Goal: Task Accomplishment & Management: Complete application form

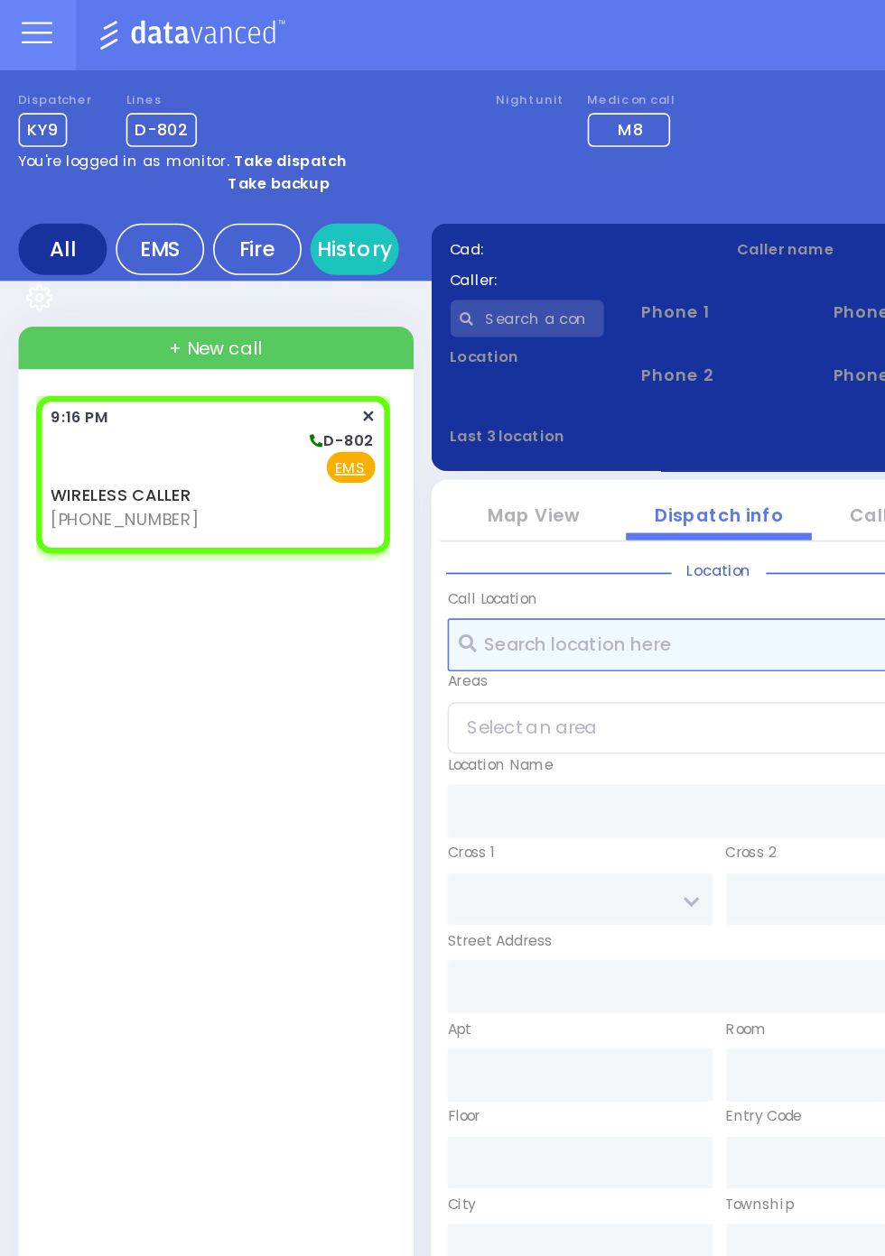
select select
radio input "true"
select select
type input "21:16"
select select
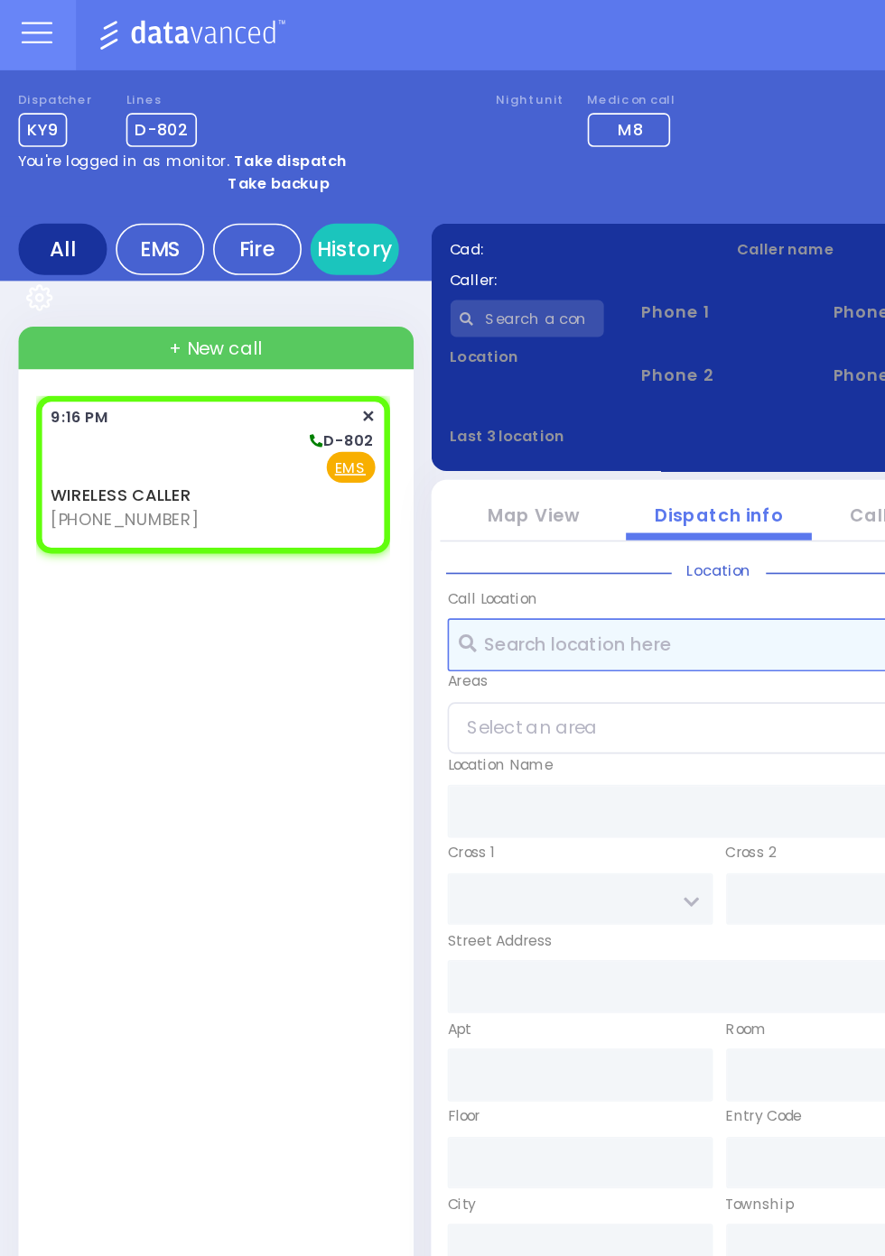
radio input "true"
select select
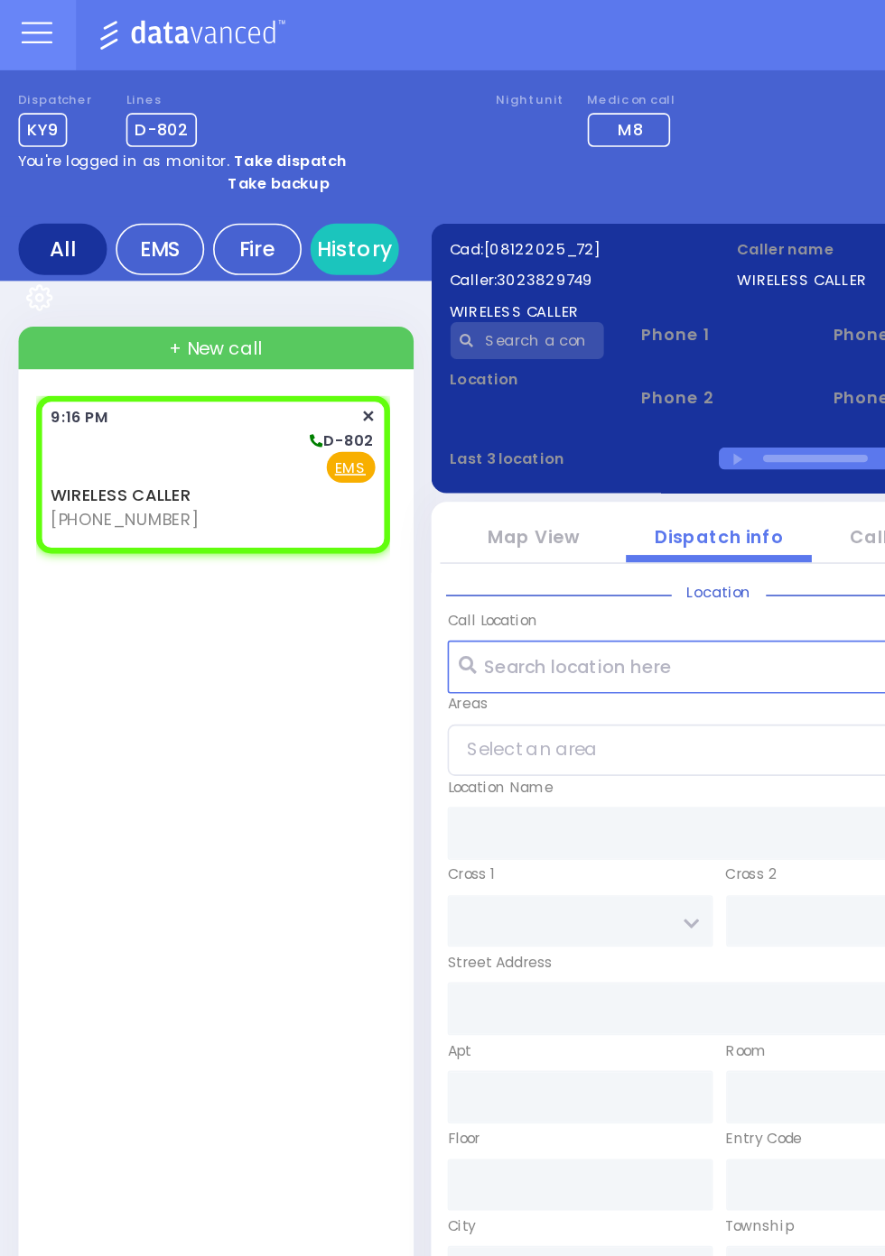
click at [523, 325] on link "Call History" at bounding box center [557, 332] width 68 height 15
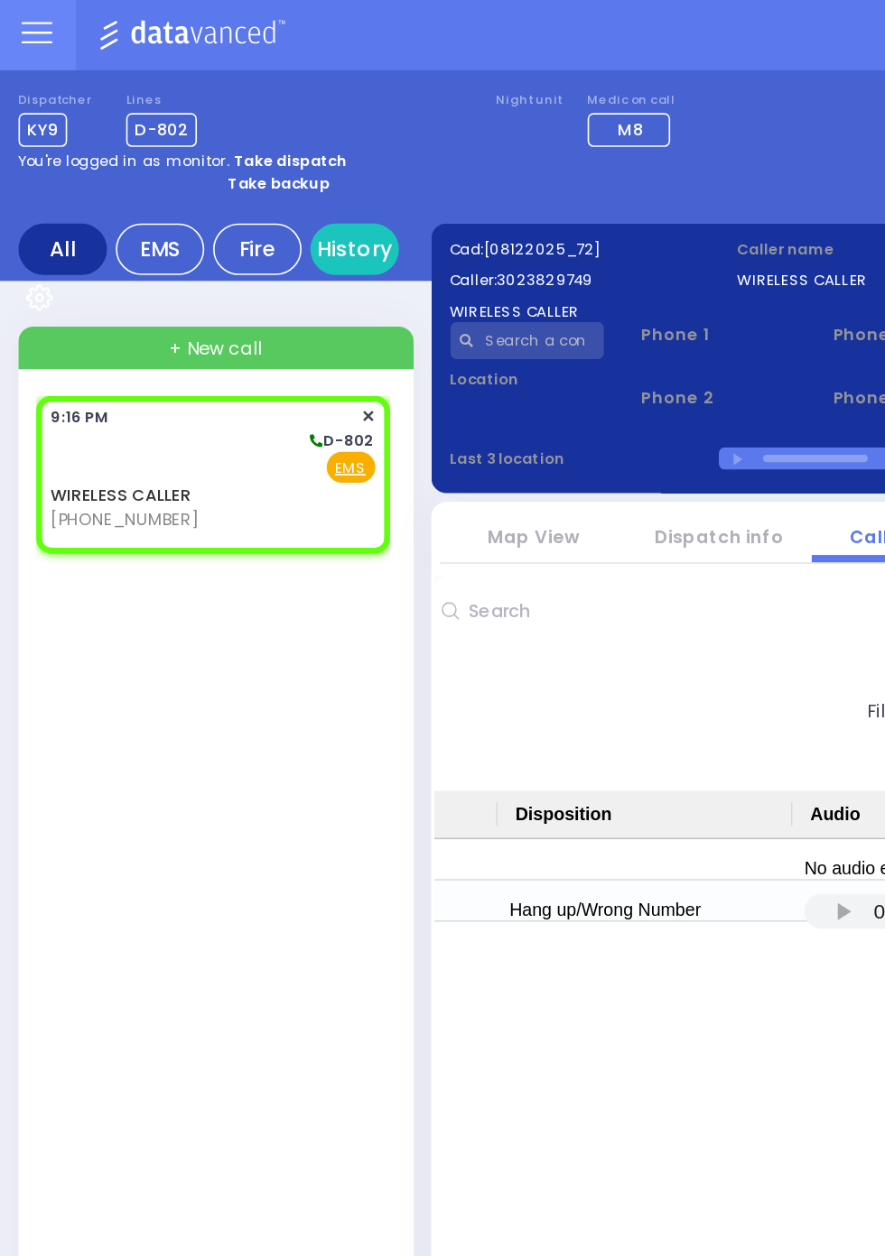
scroll to position [0, 1330]
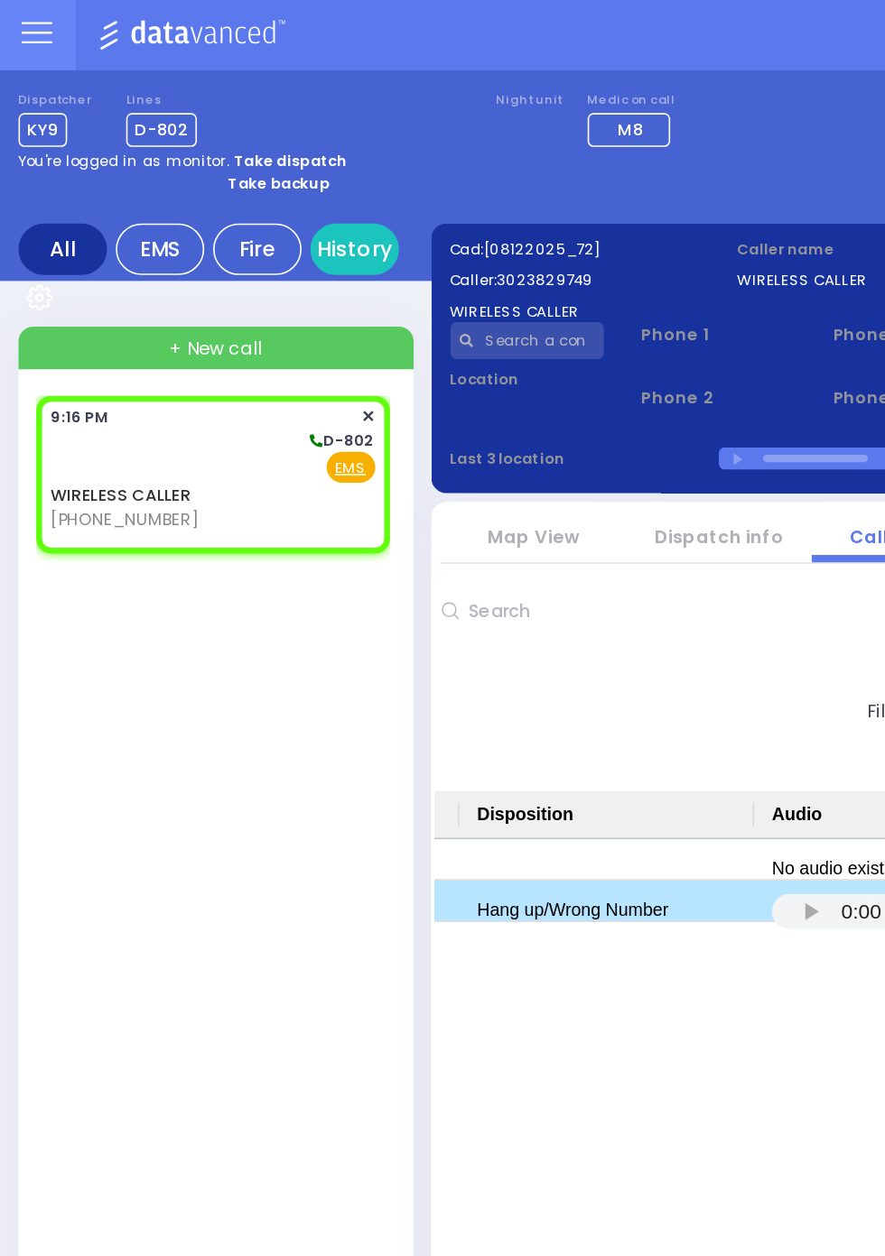
click at [92, 323] on span "(302) 382-9749" at bounding box center [77, 322] width 89 height 14
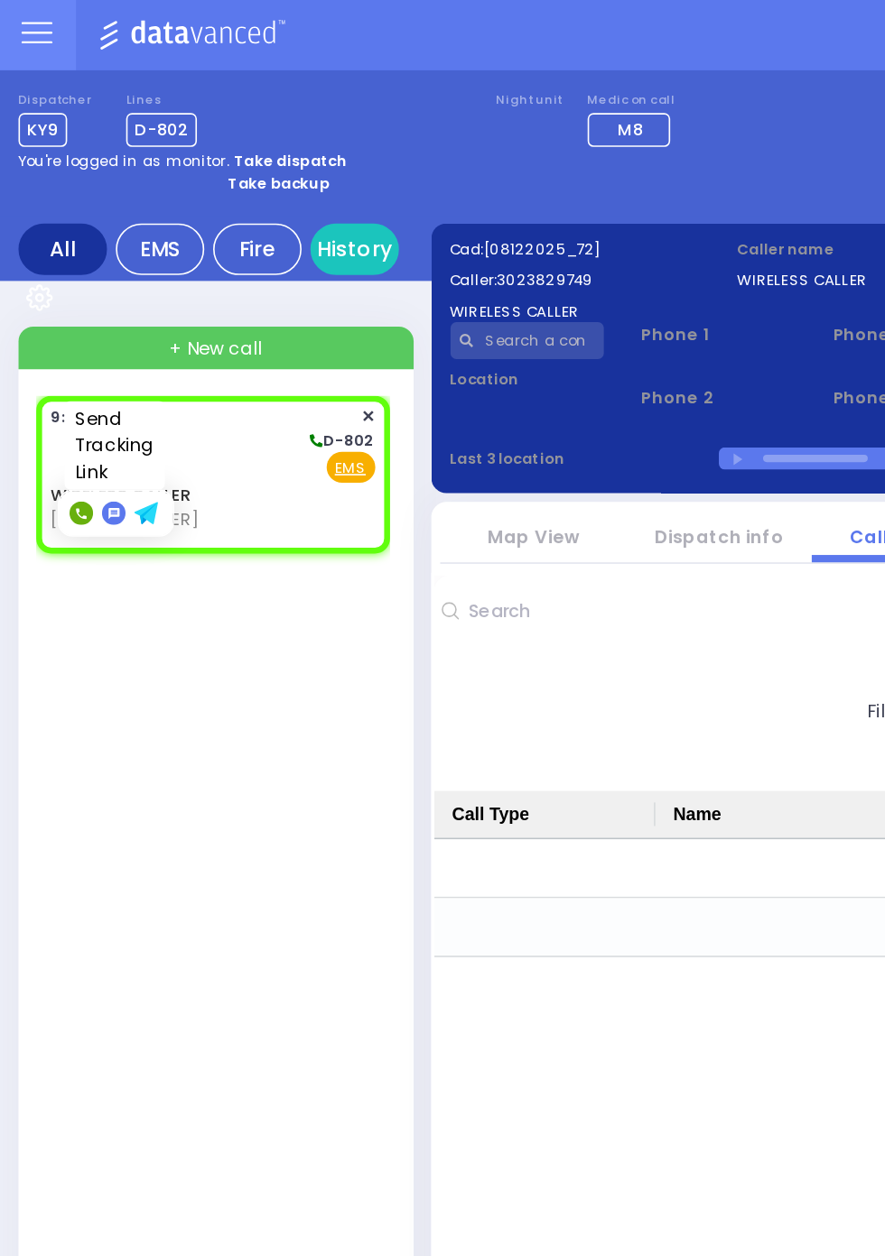
click at [88, 311] on icon at bounding box center [93, 318] width 11 height 14
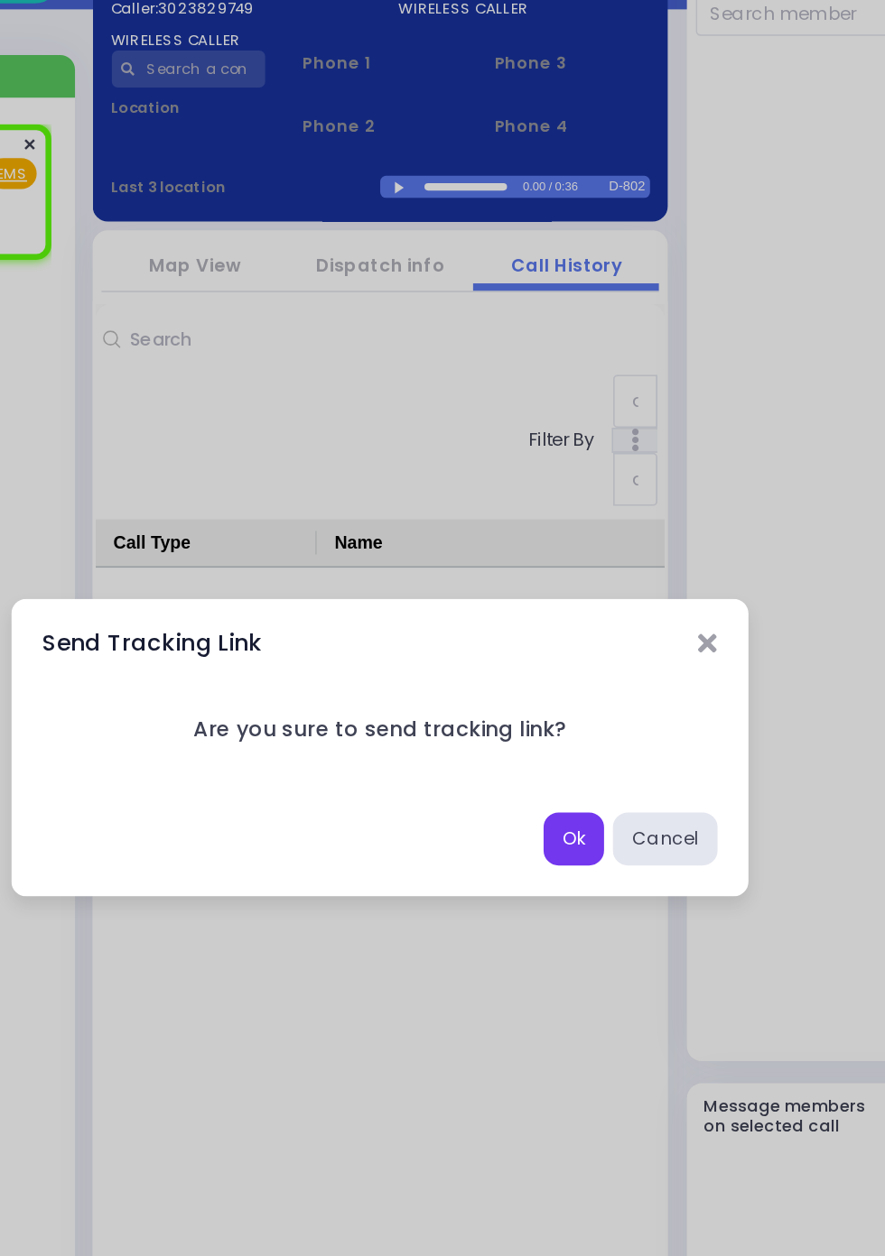
click at [579, 700] on button "Ok" at bounding box center [560, 684] width 37 height 32
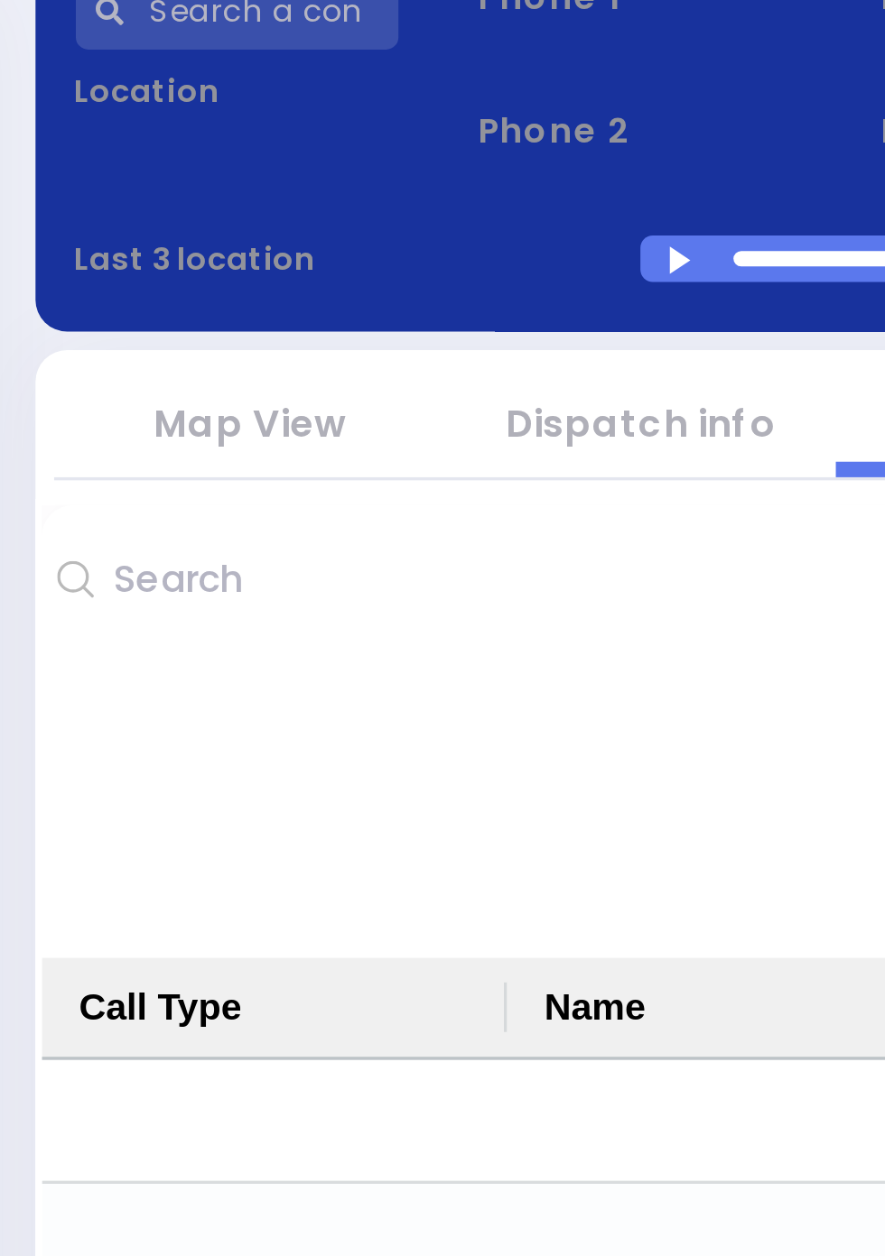
click at [452, 285] on div at bounding box center [456, 286] width 10 height 8
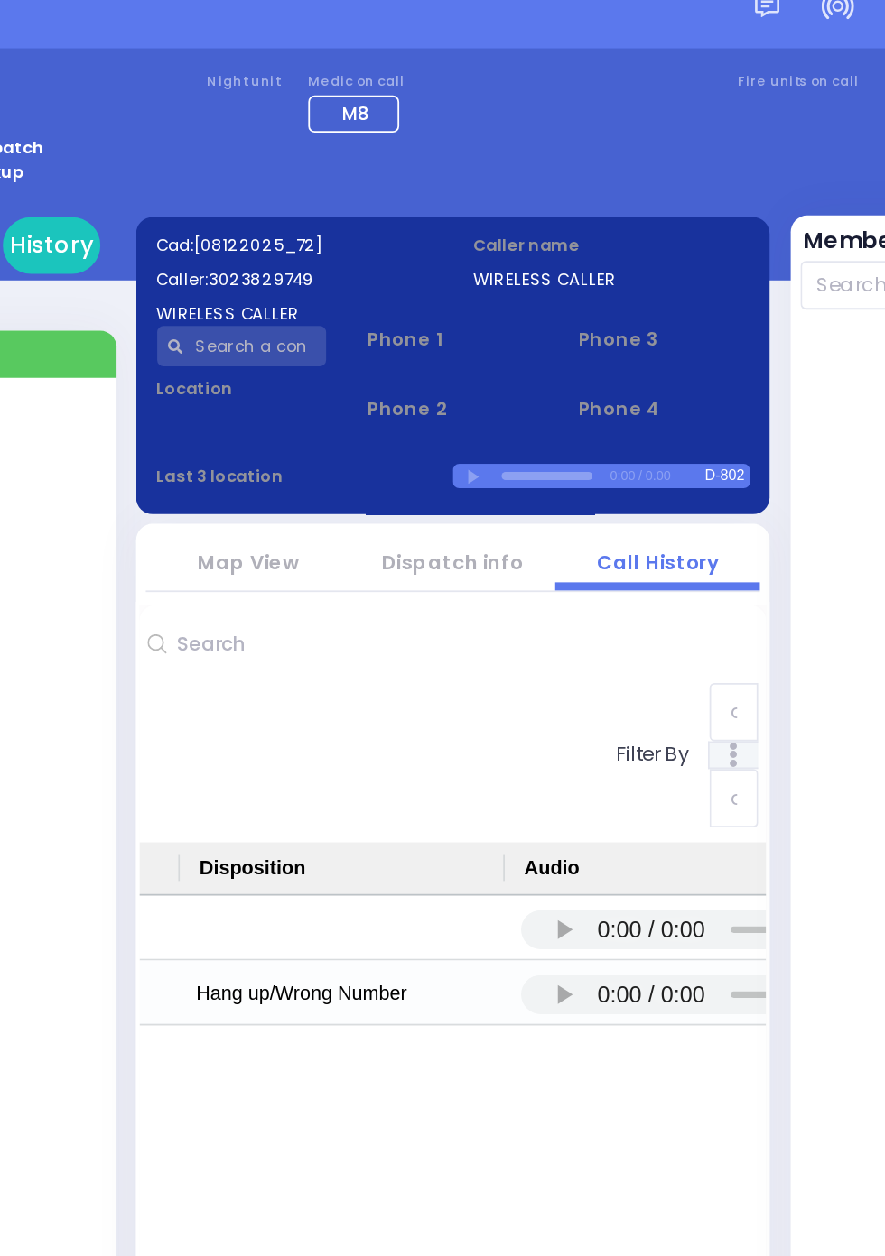
scroll to position [0, 1328]
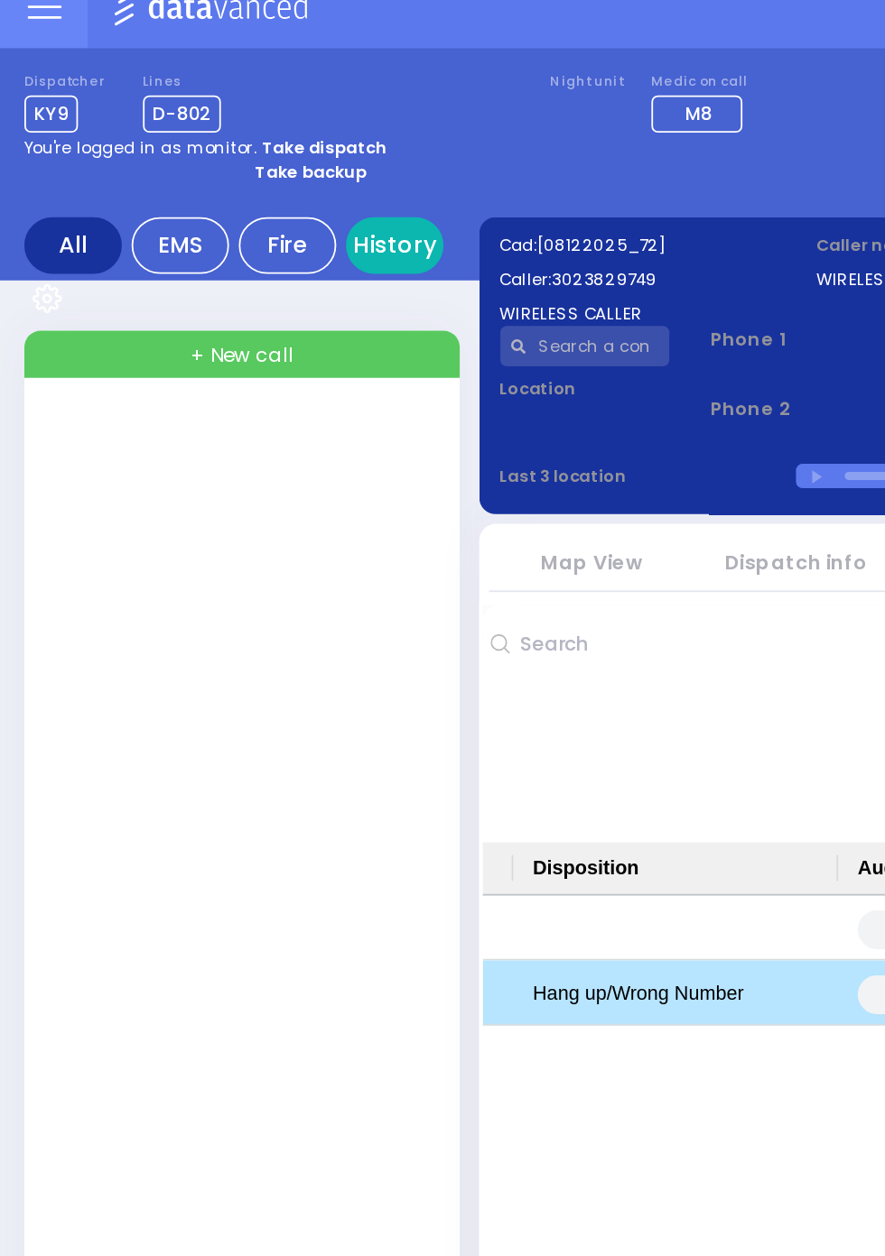
click at [217, 157] on link "History" at bounding box center [219, 157] width 54 height 32
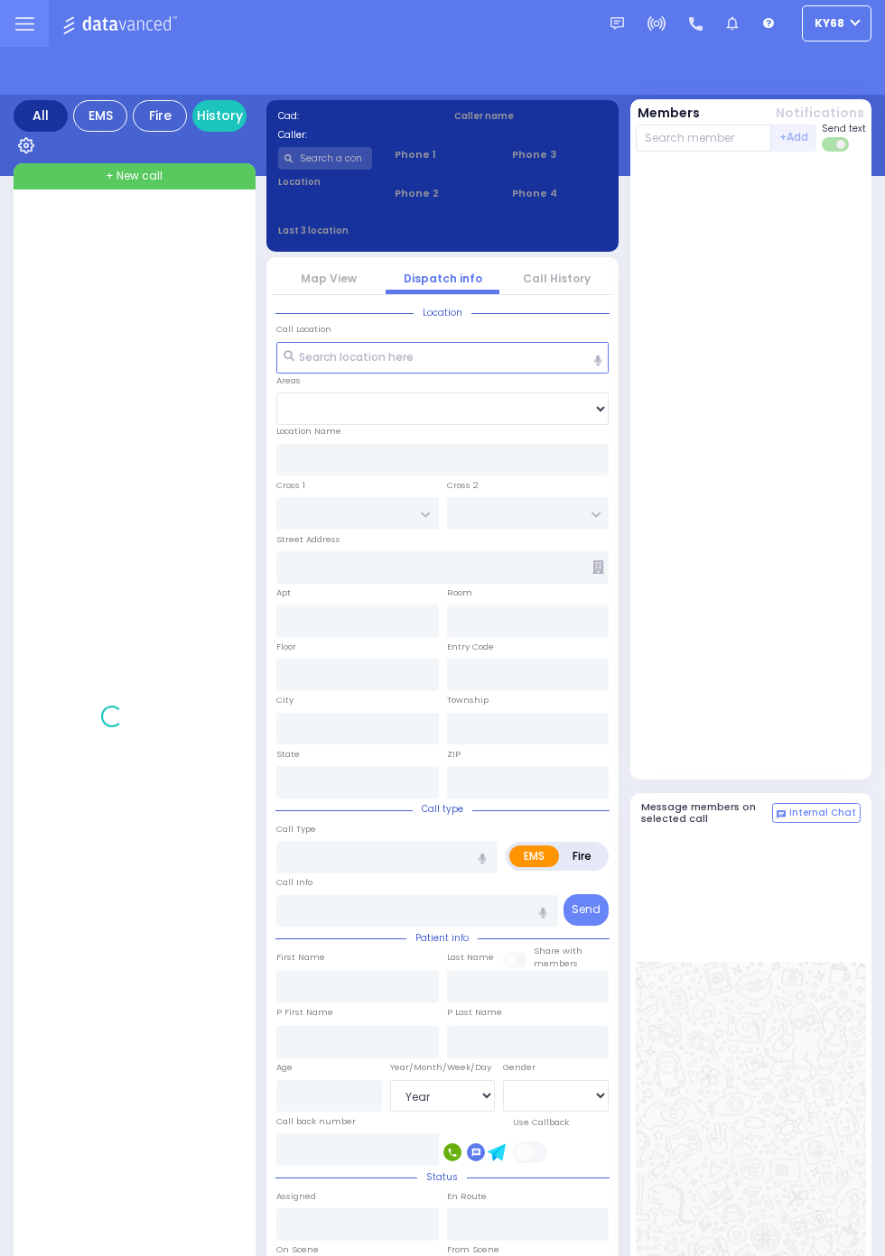
select select "Year"
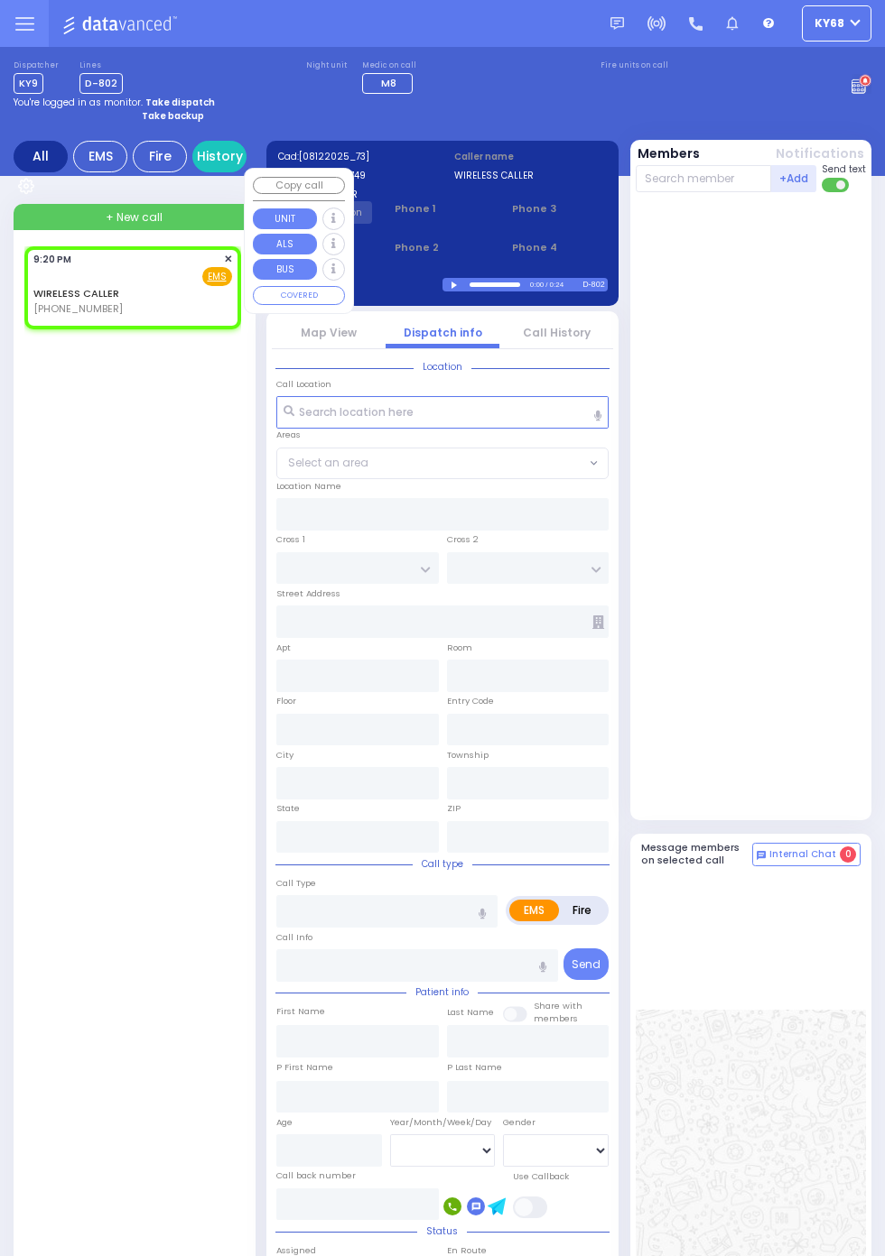
select select
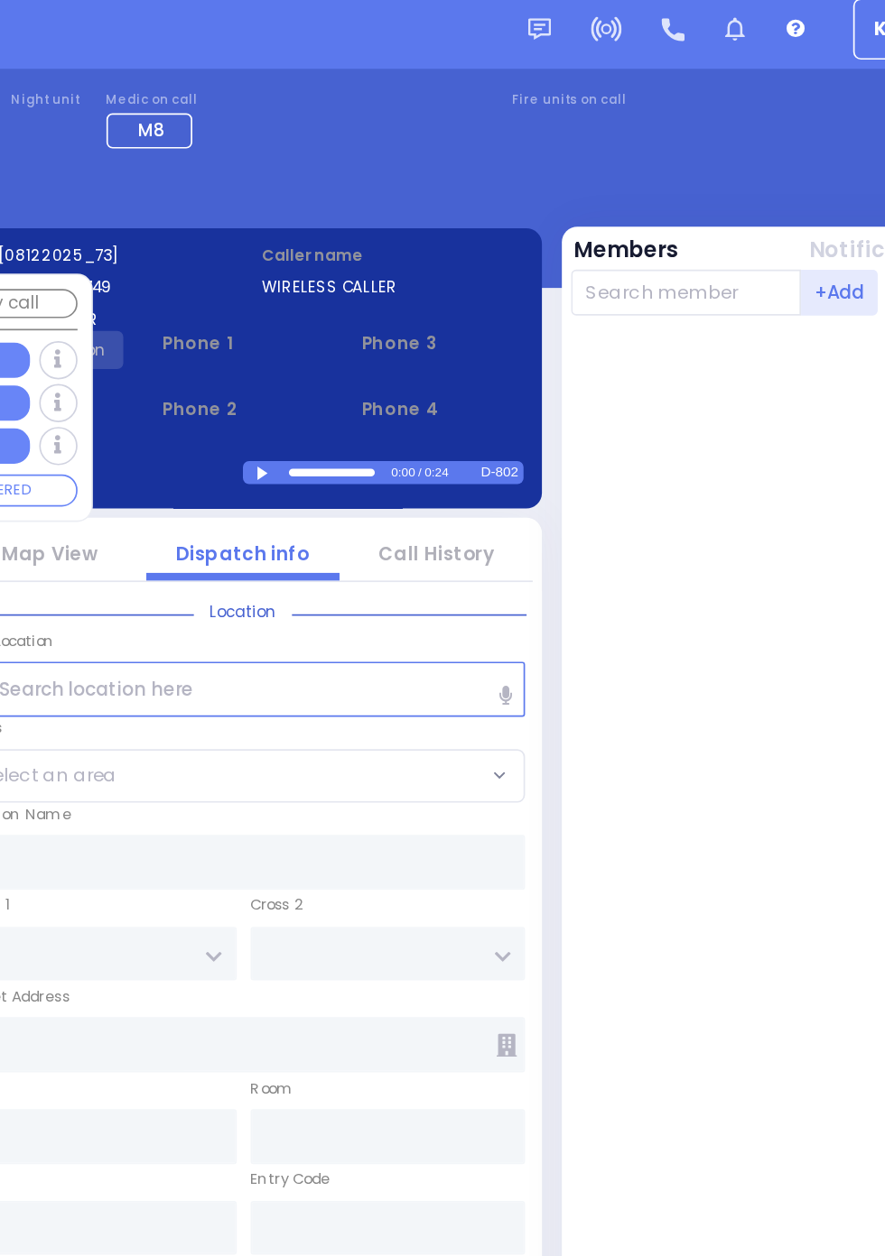
click at [456, 285] on div at bounding box center [456, 286] width 10 height 8
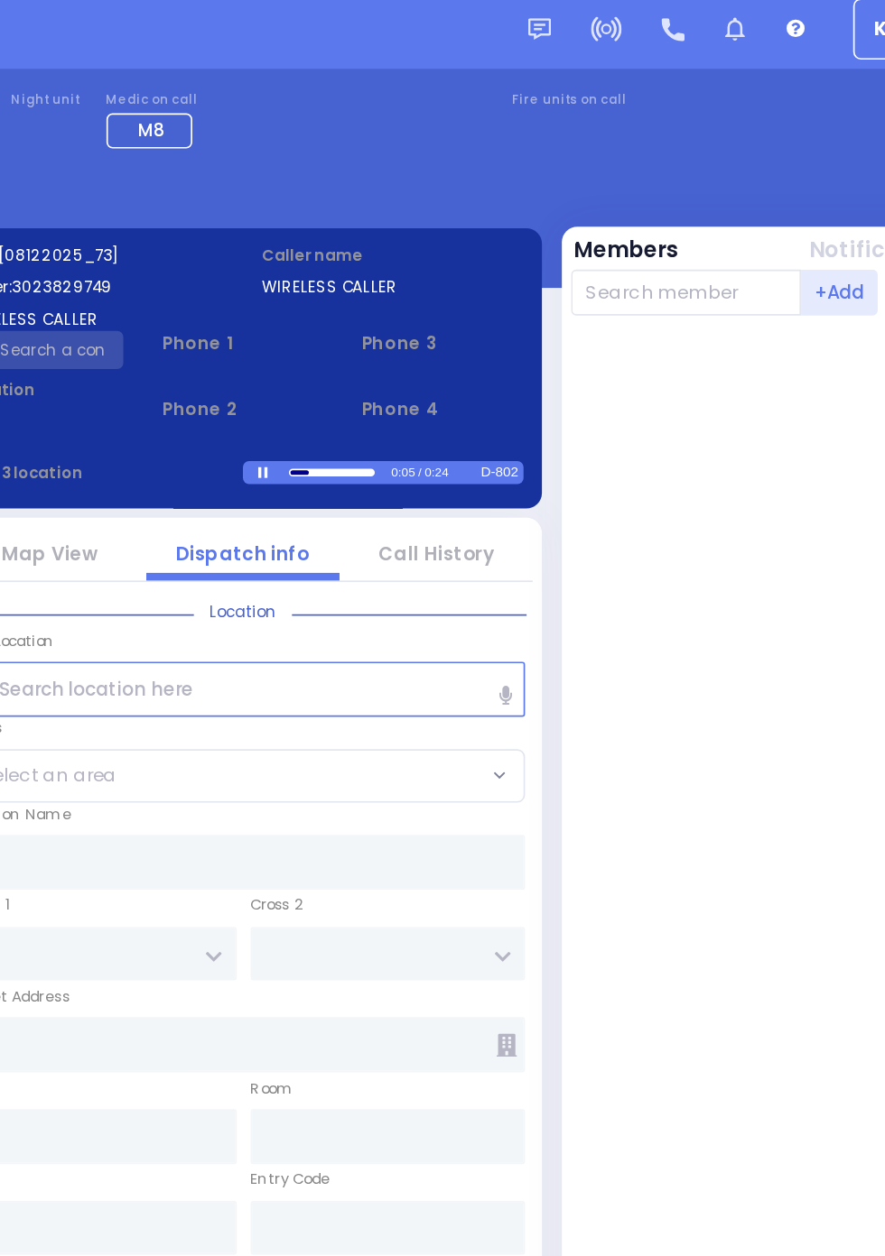
click at [576, 331] on link "Call History" at bounding box center [557, 332] width 68 height 15
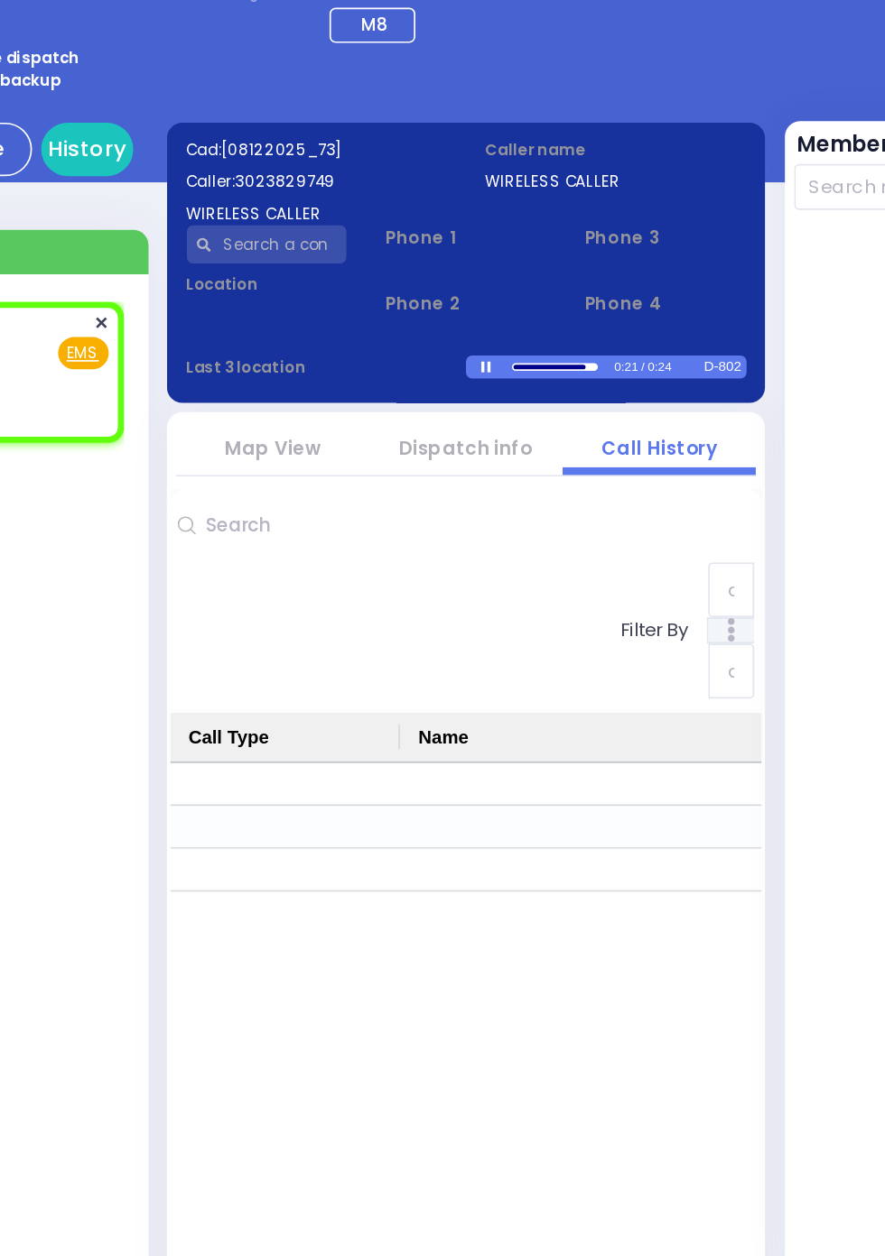
click at [444, 331] on link "Dispatch info" at bounding box center [442, 332] width 79 height 15
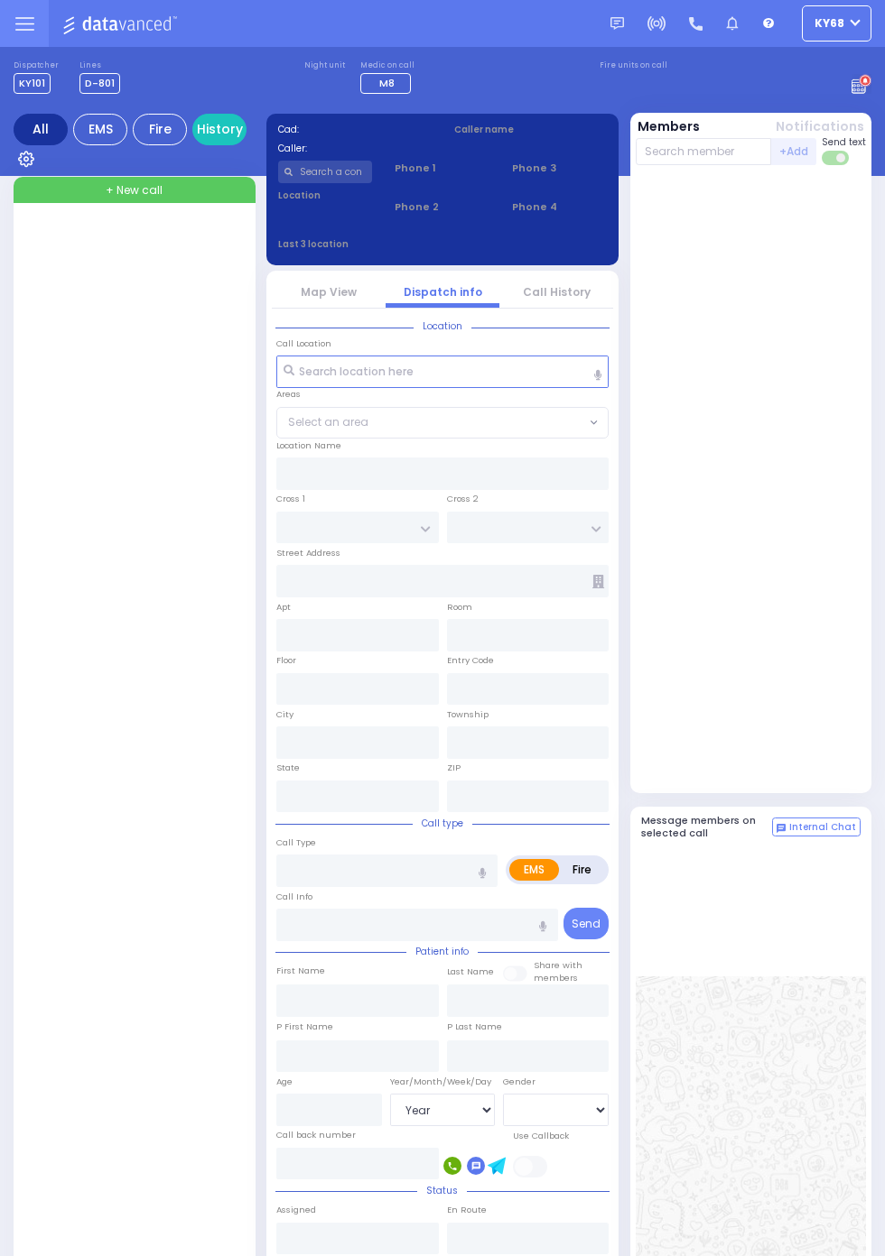
select select "Year"
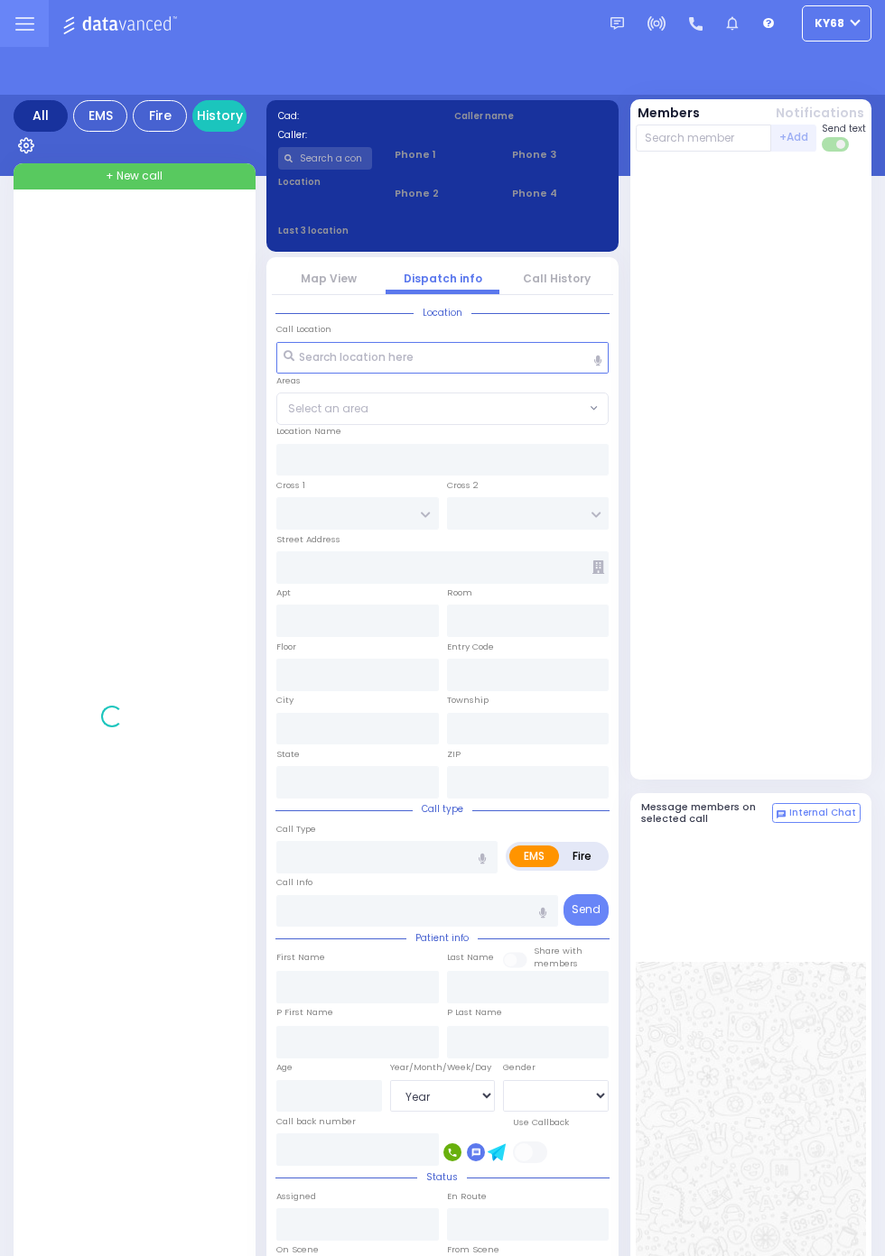
select select "Year"
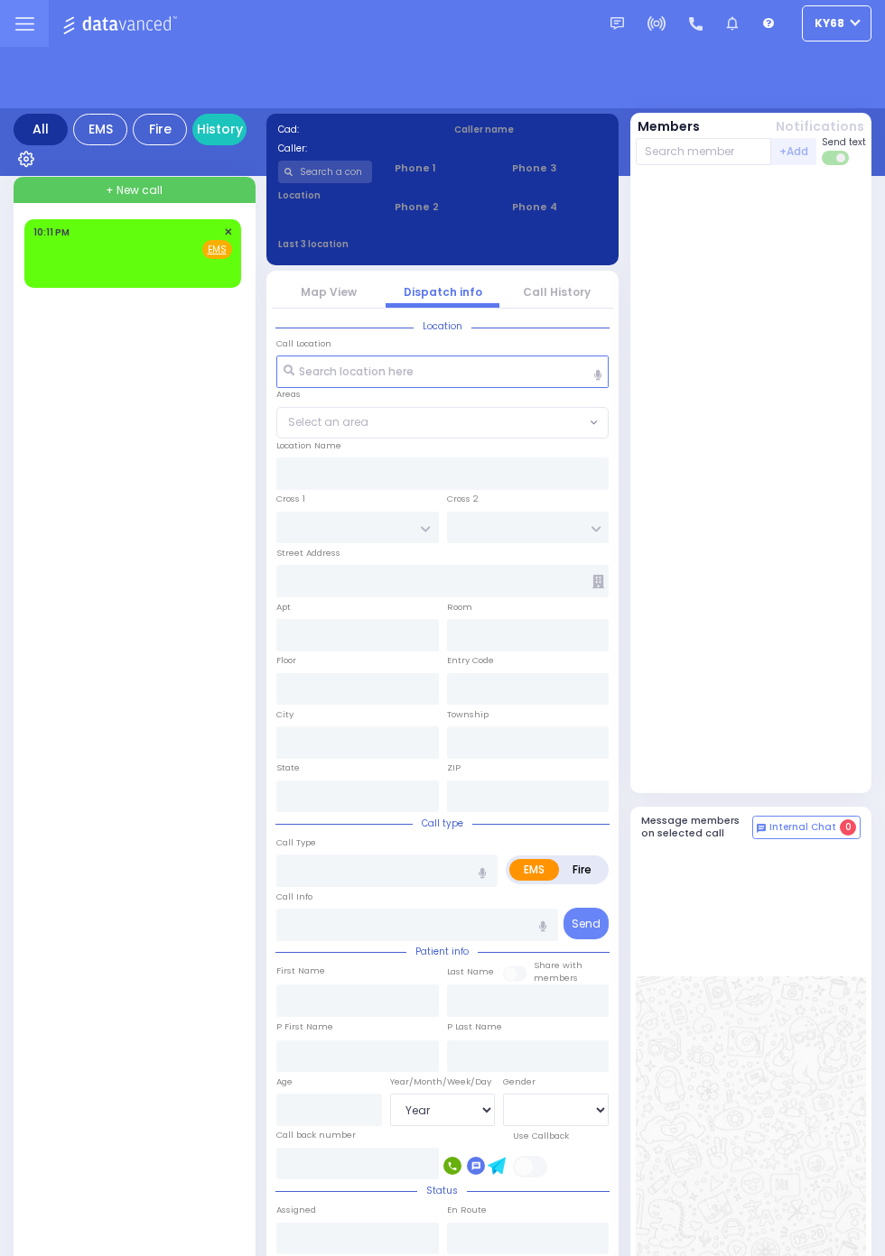
select select "Year"
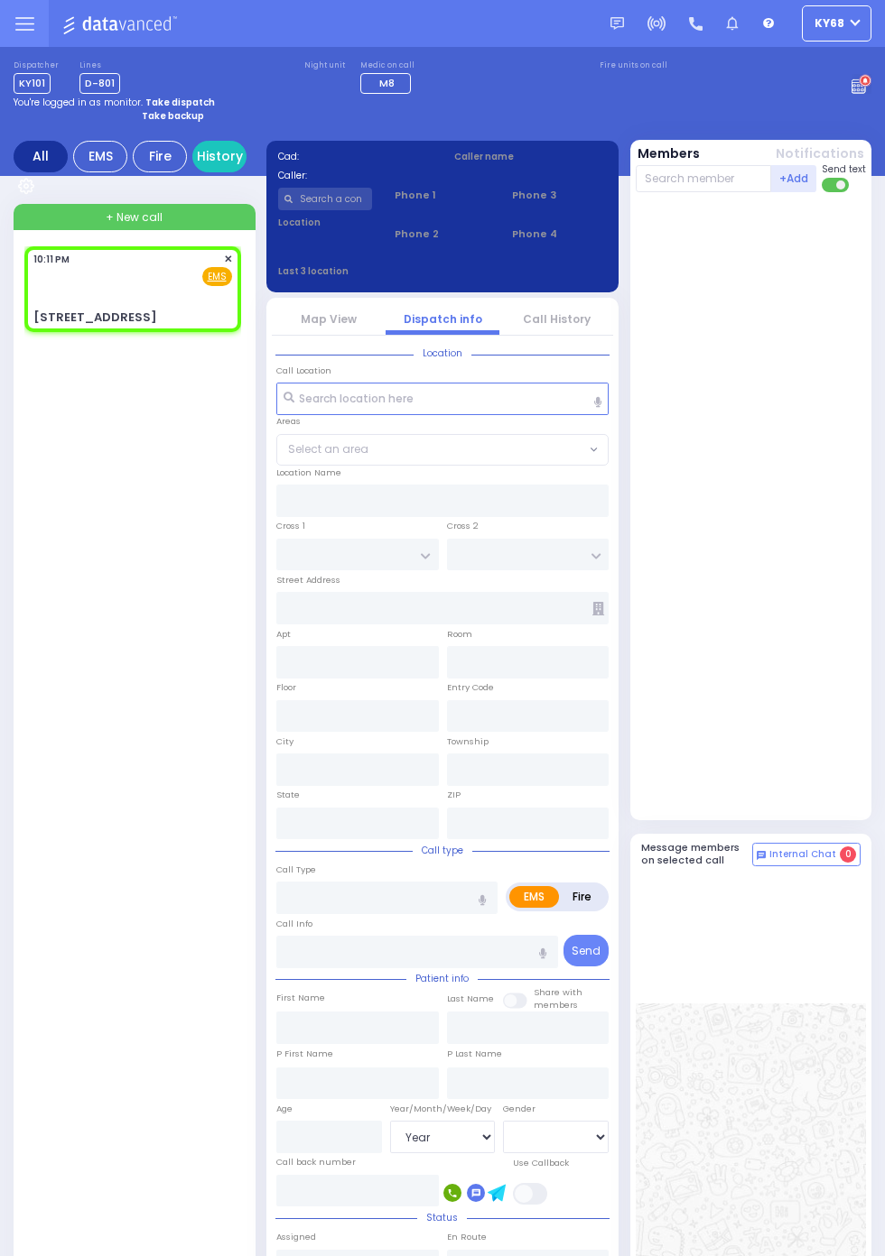
select select
radio input "true"
select select
type input "22:11"
type input "EAHAL COURT"
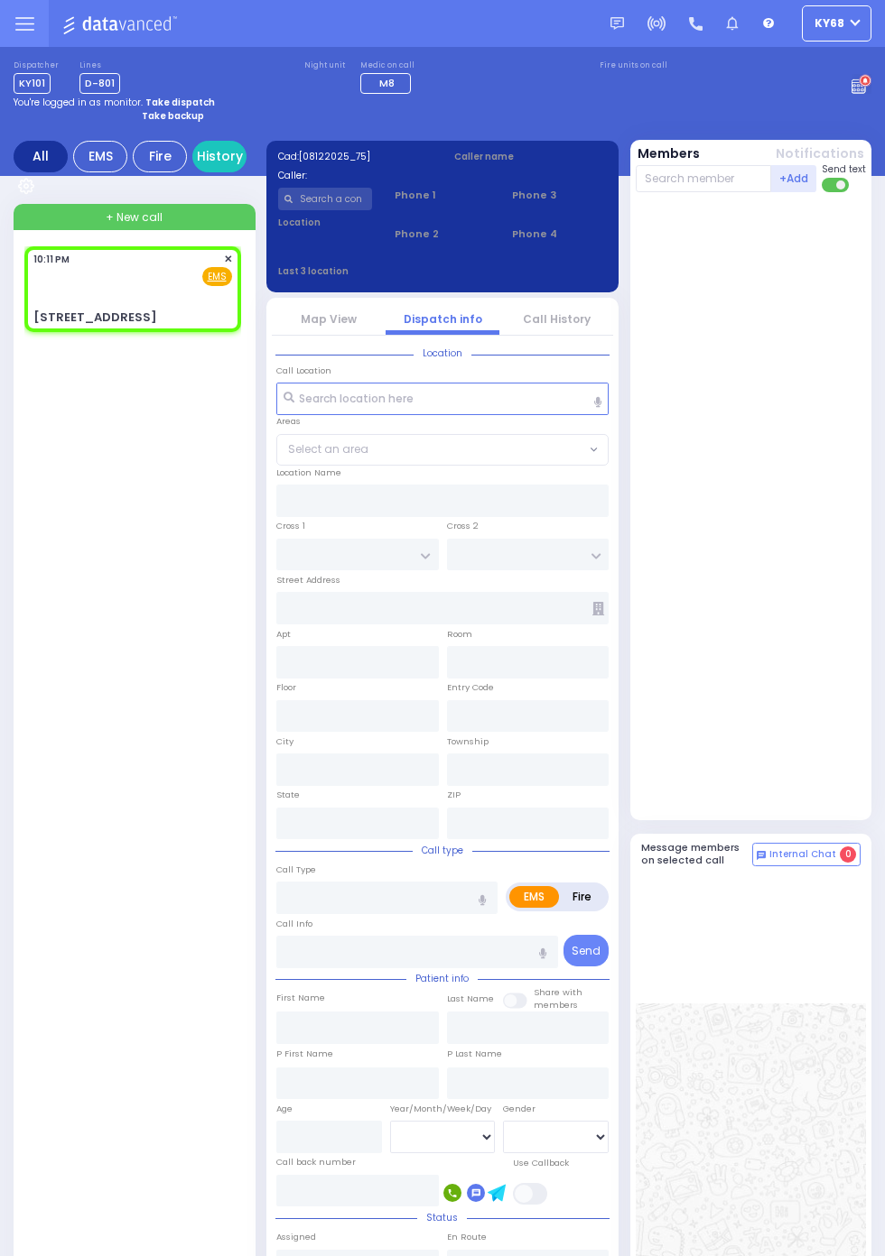
type input "[PERSON_NAME] DR"
type input "[STREET_ADDRESS]"
type input "Kiryas Joel"
type input "New York"
type input "10950"
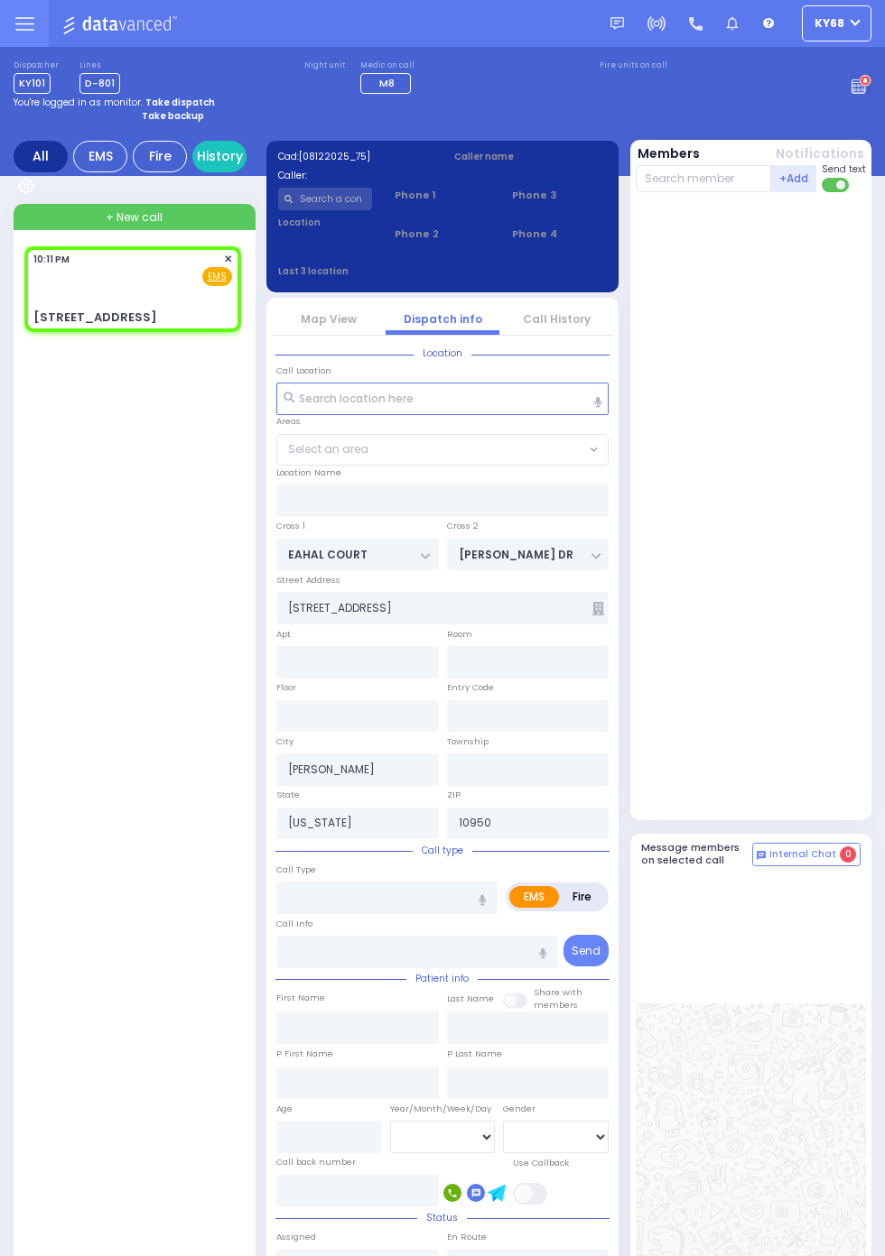
select select "SECTION 1"
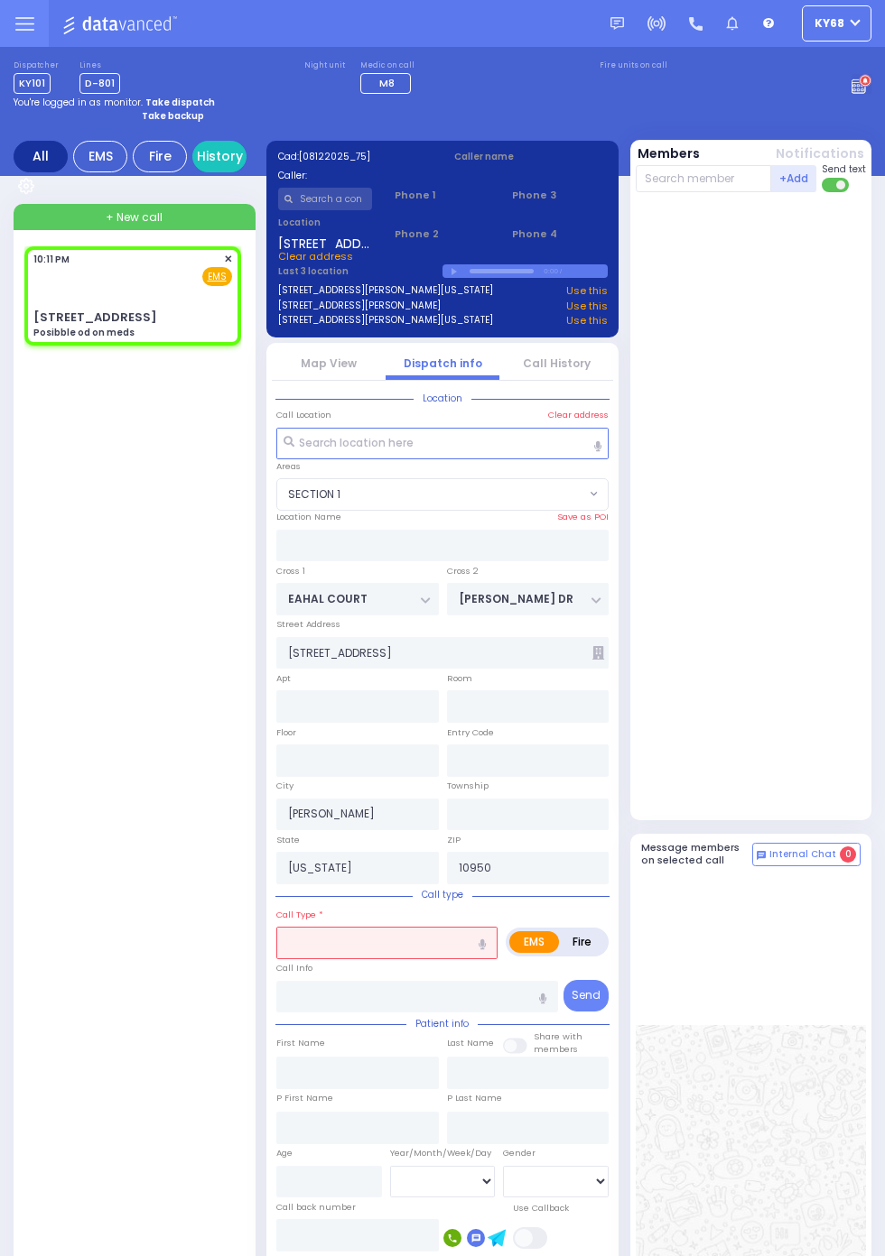
select select
type input "Posibble od on meds"
radio input "true"
select select
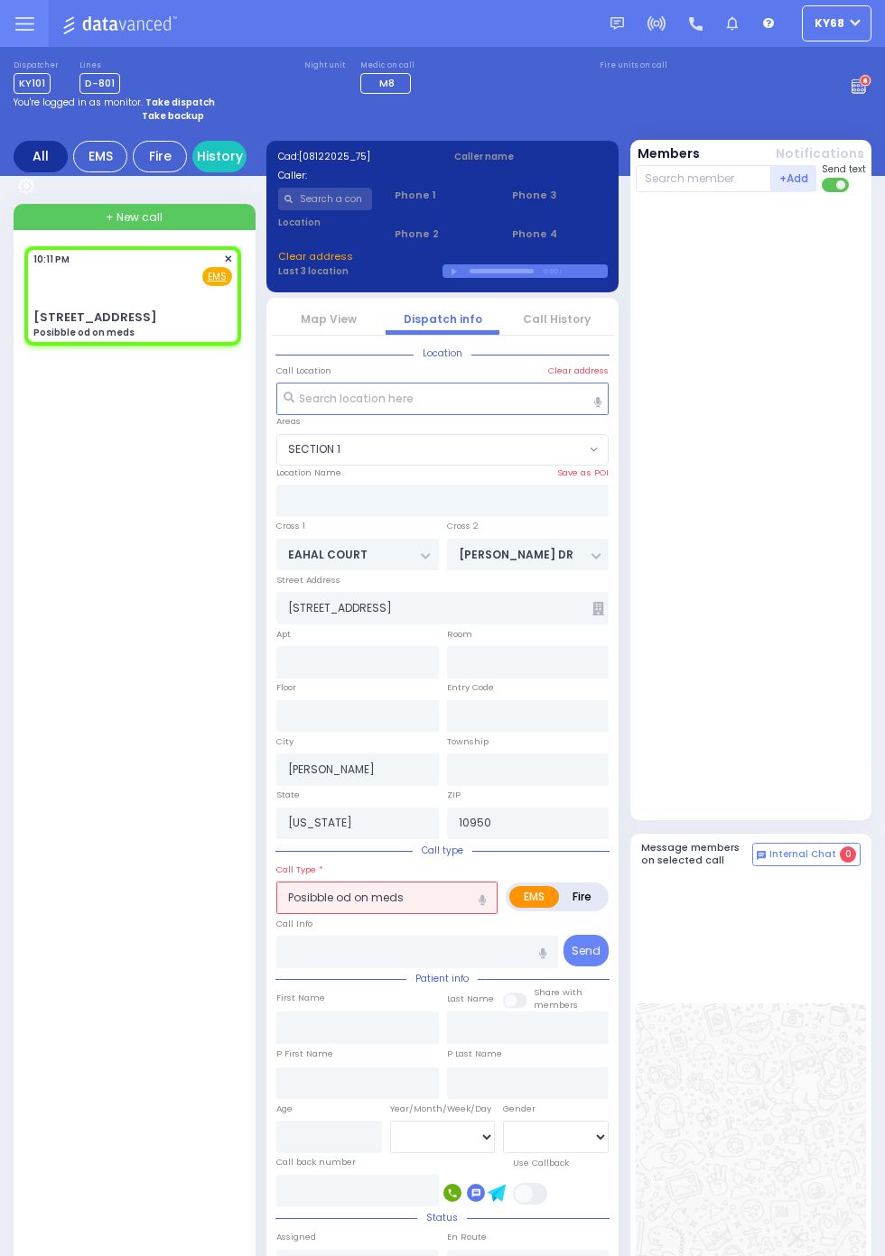
select select "SECTION 1"
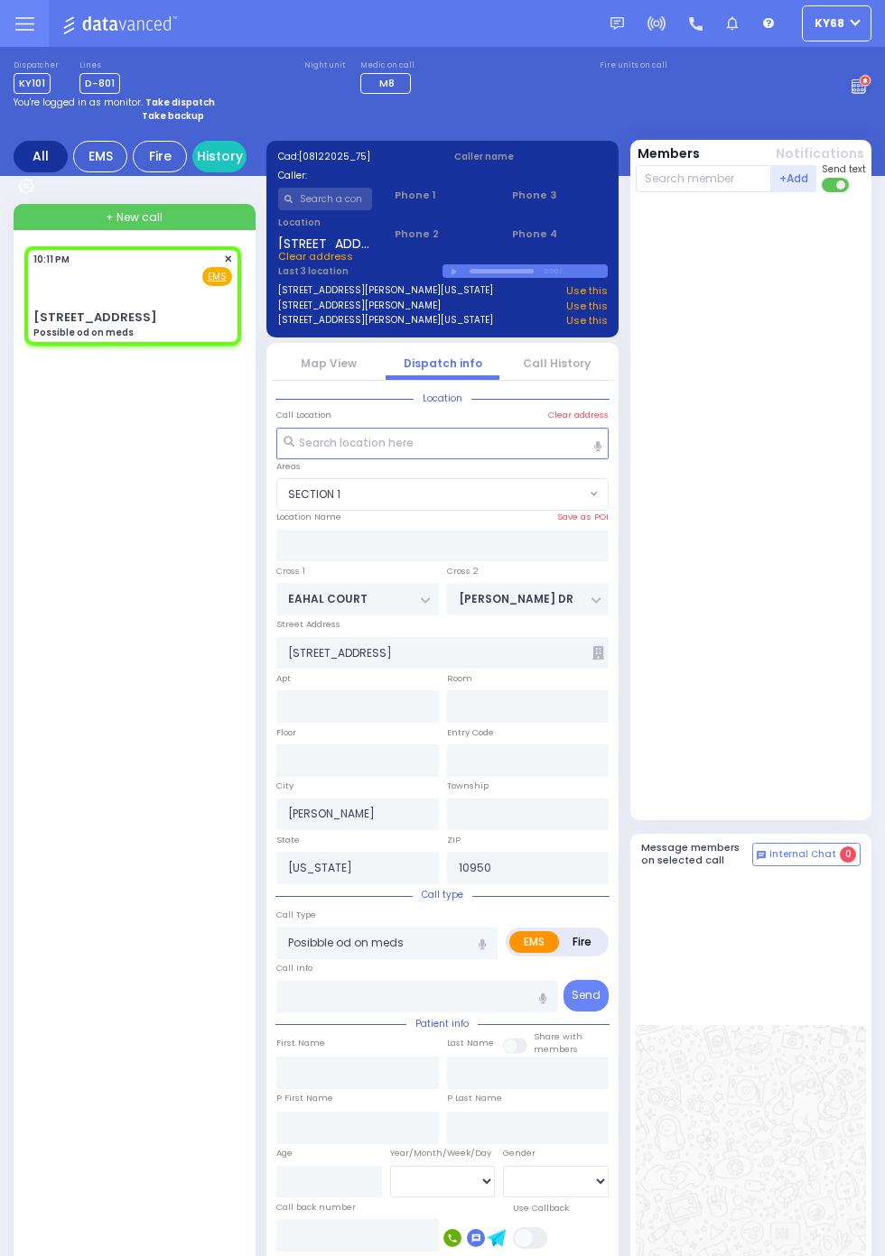
select select
type input "Possible od on meds"
radio input "true"
select select
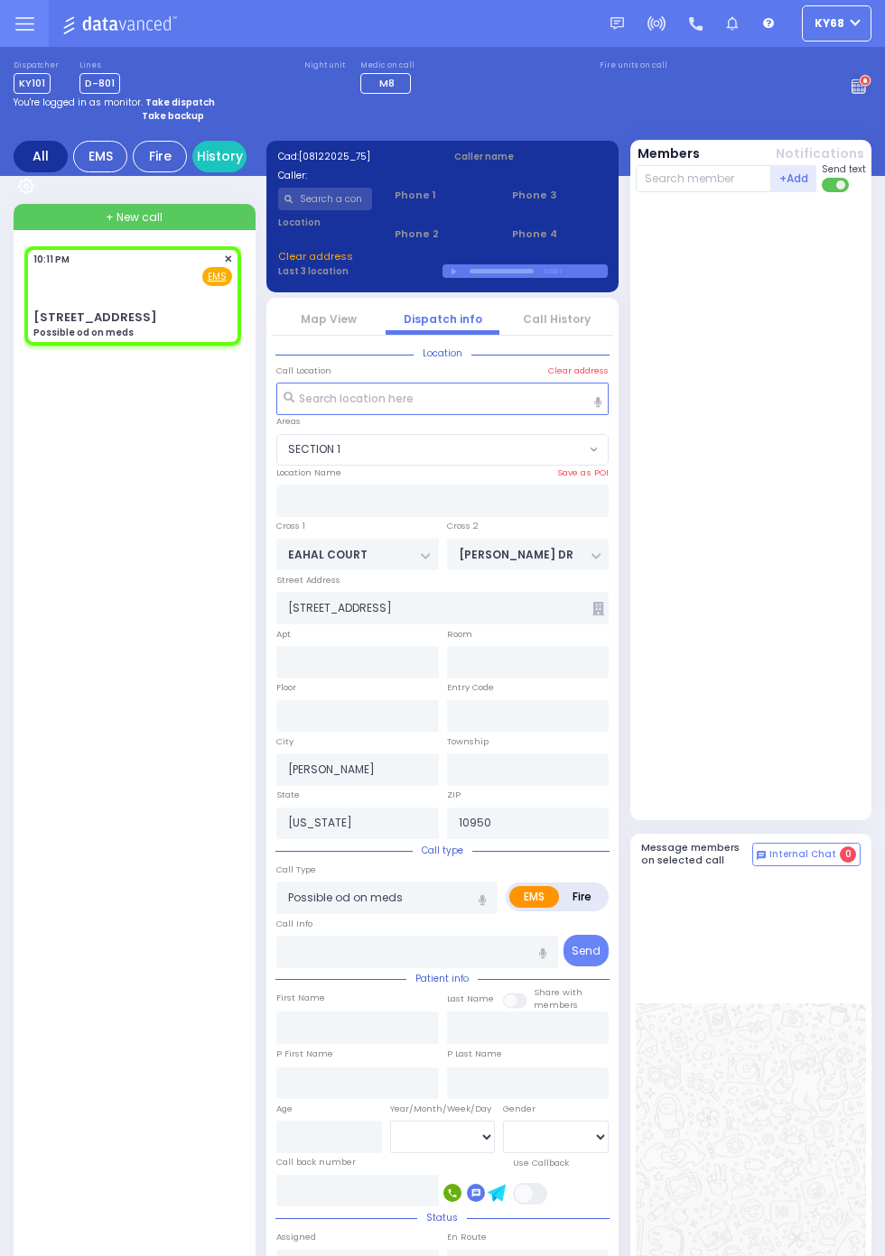
select select "SECTION 1"
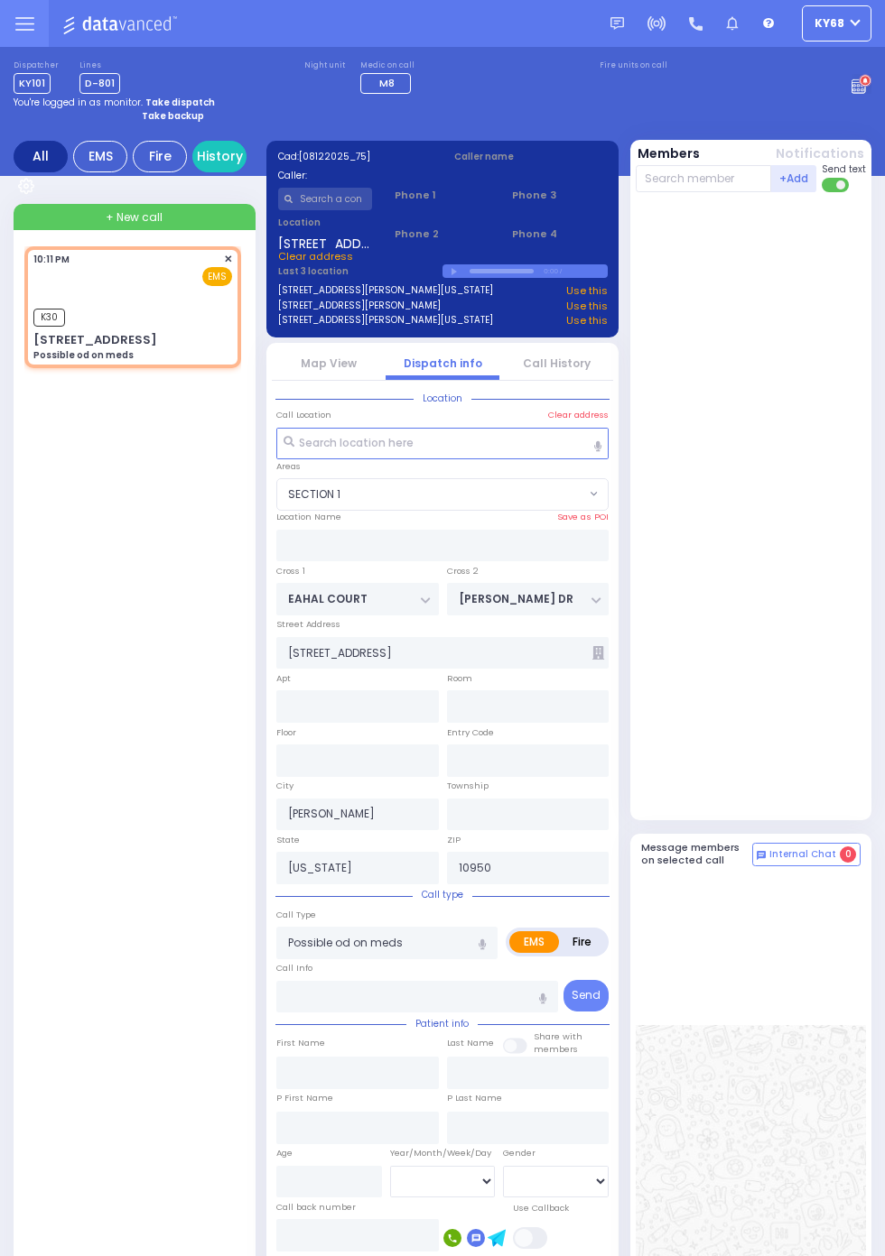
select select
radio input "true"
select select
type input "22:12"
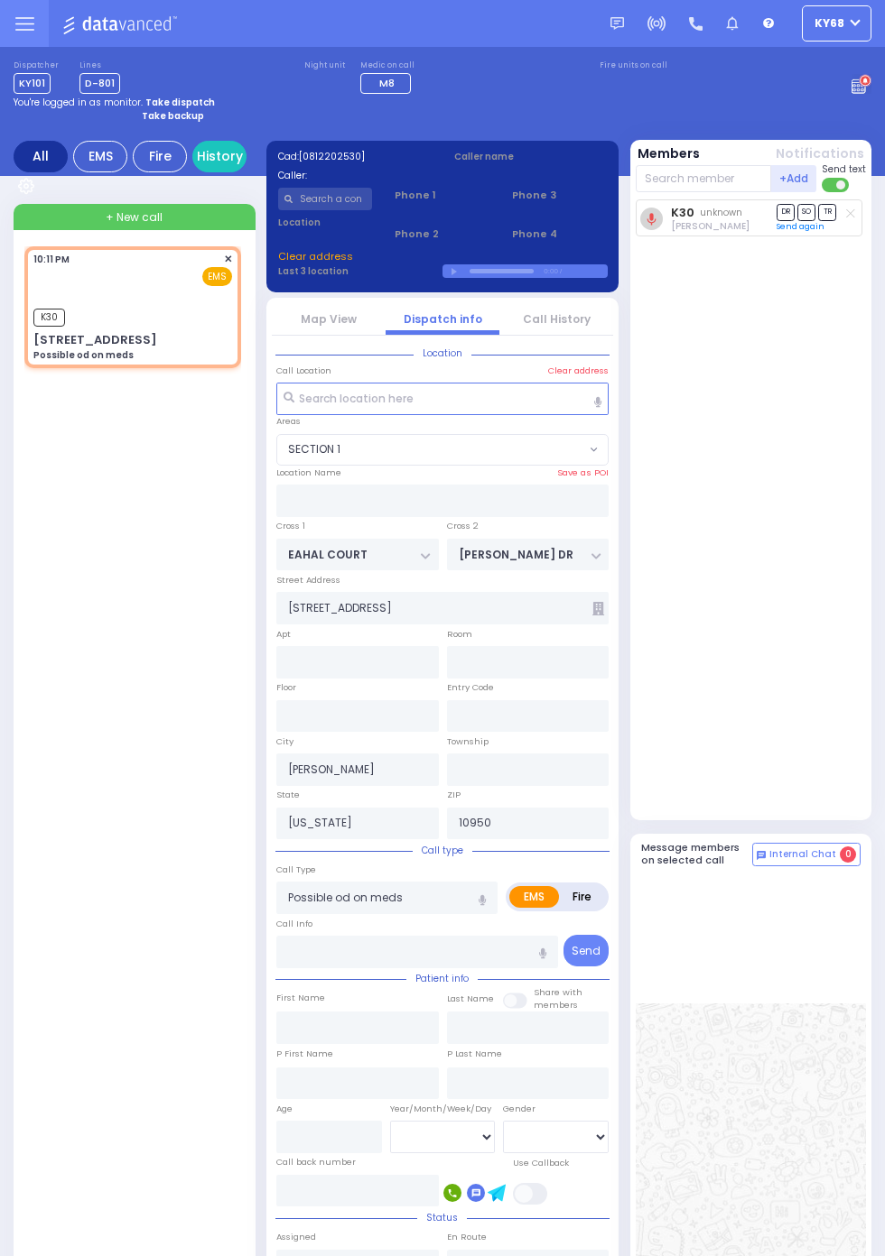
select select "SECTION 1"
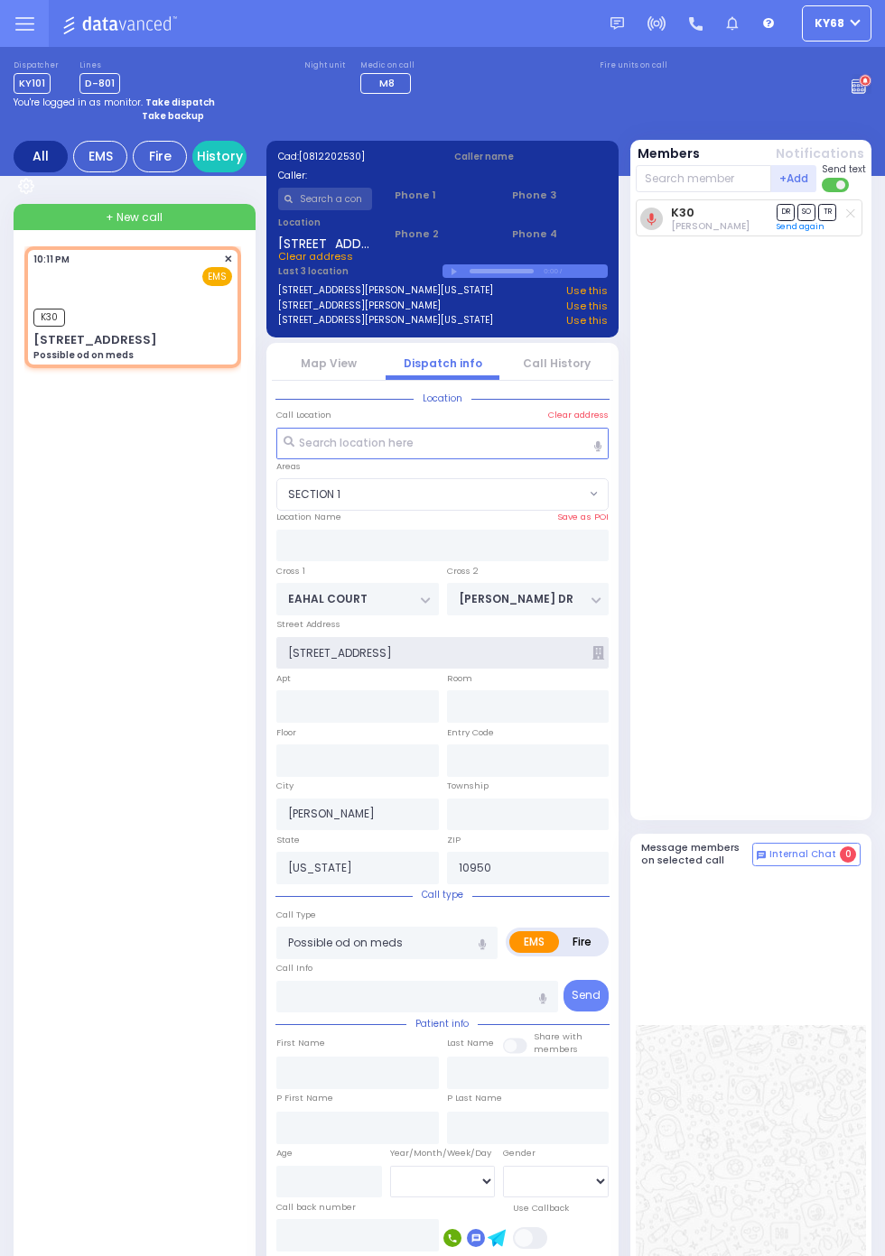
click at [596, 660] on input "3 Garfield Rd" at bounding box center [442, 653] width 332 height 32
select select
radio input "true"
type input "ISRAEL"
type input "GOLDBERGER"
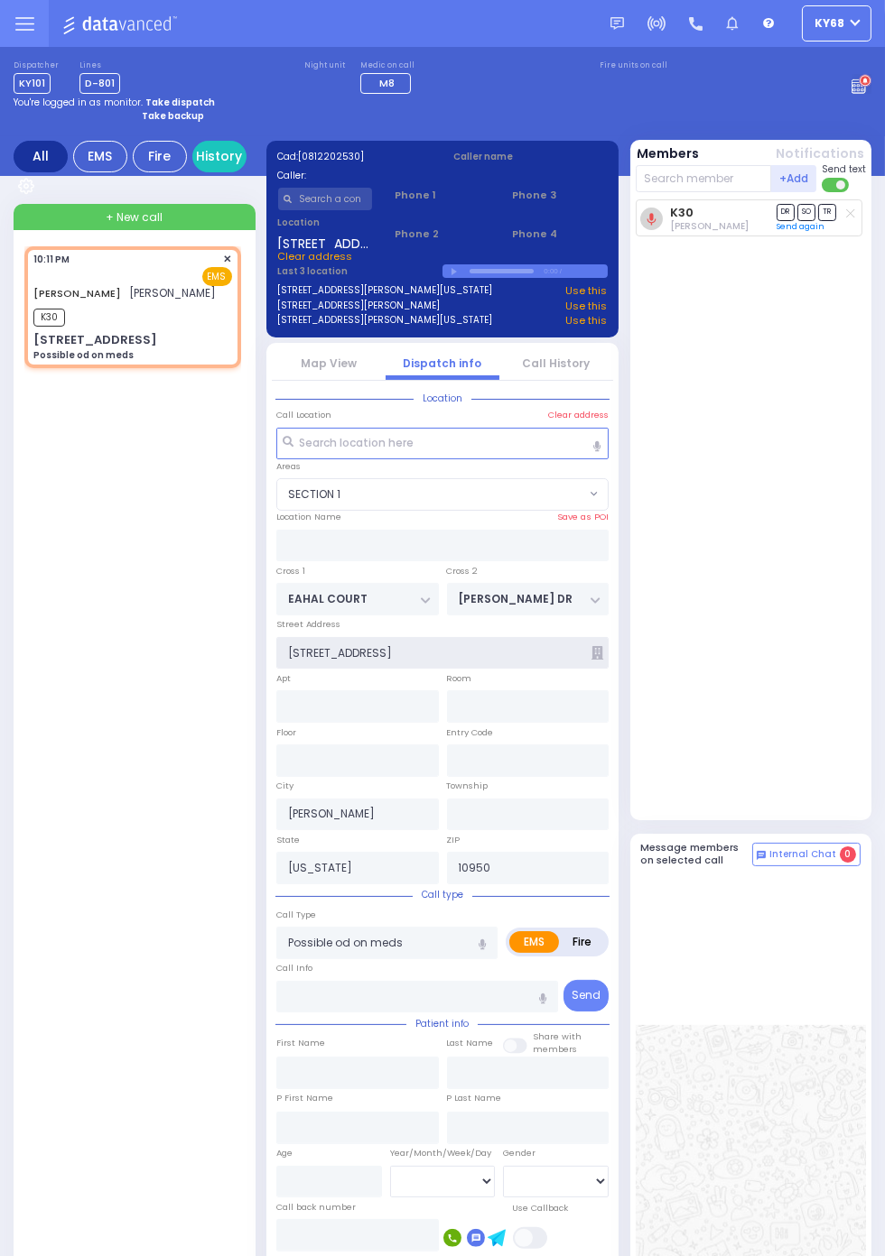
select select
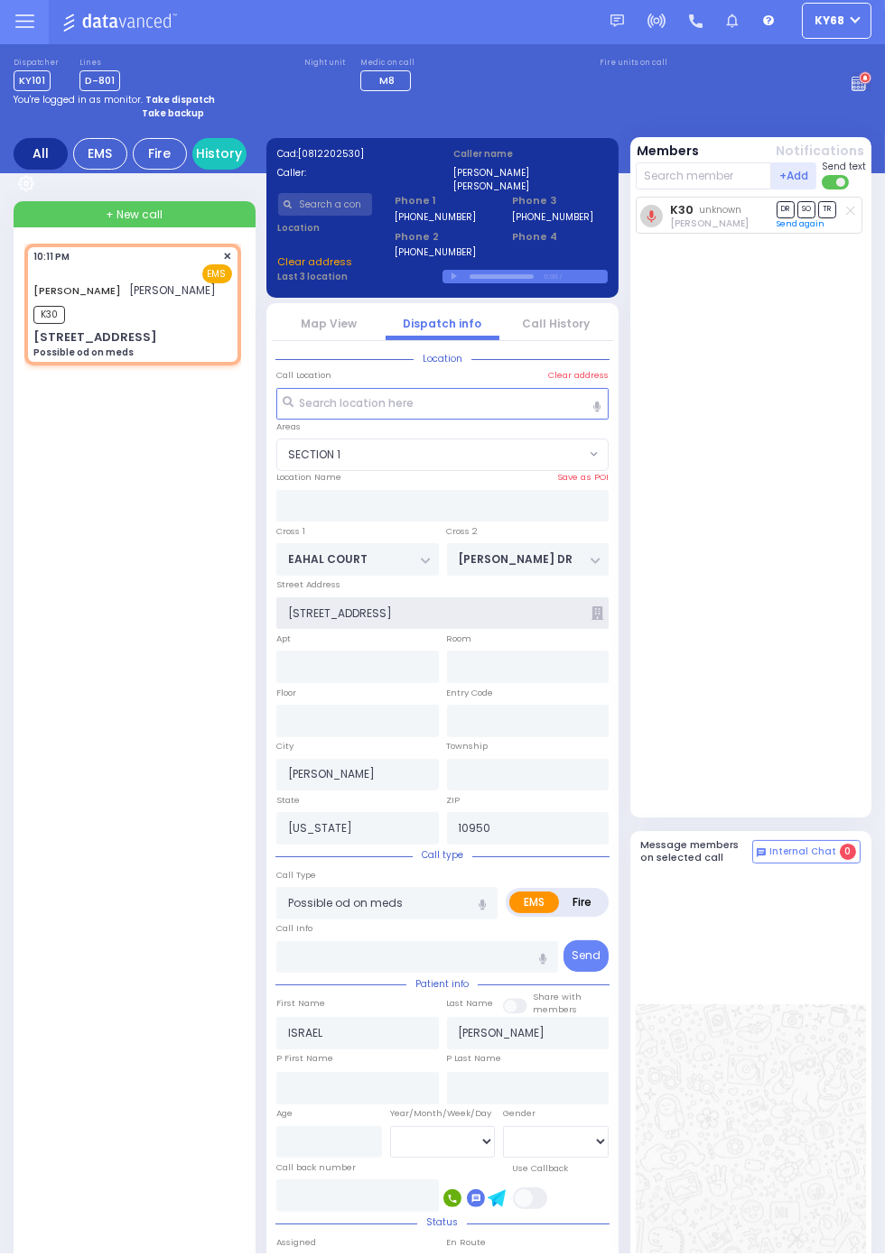
type input "201"
type input "Monroe"
select select
radio input "true"
select select
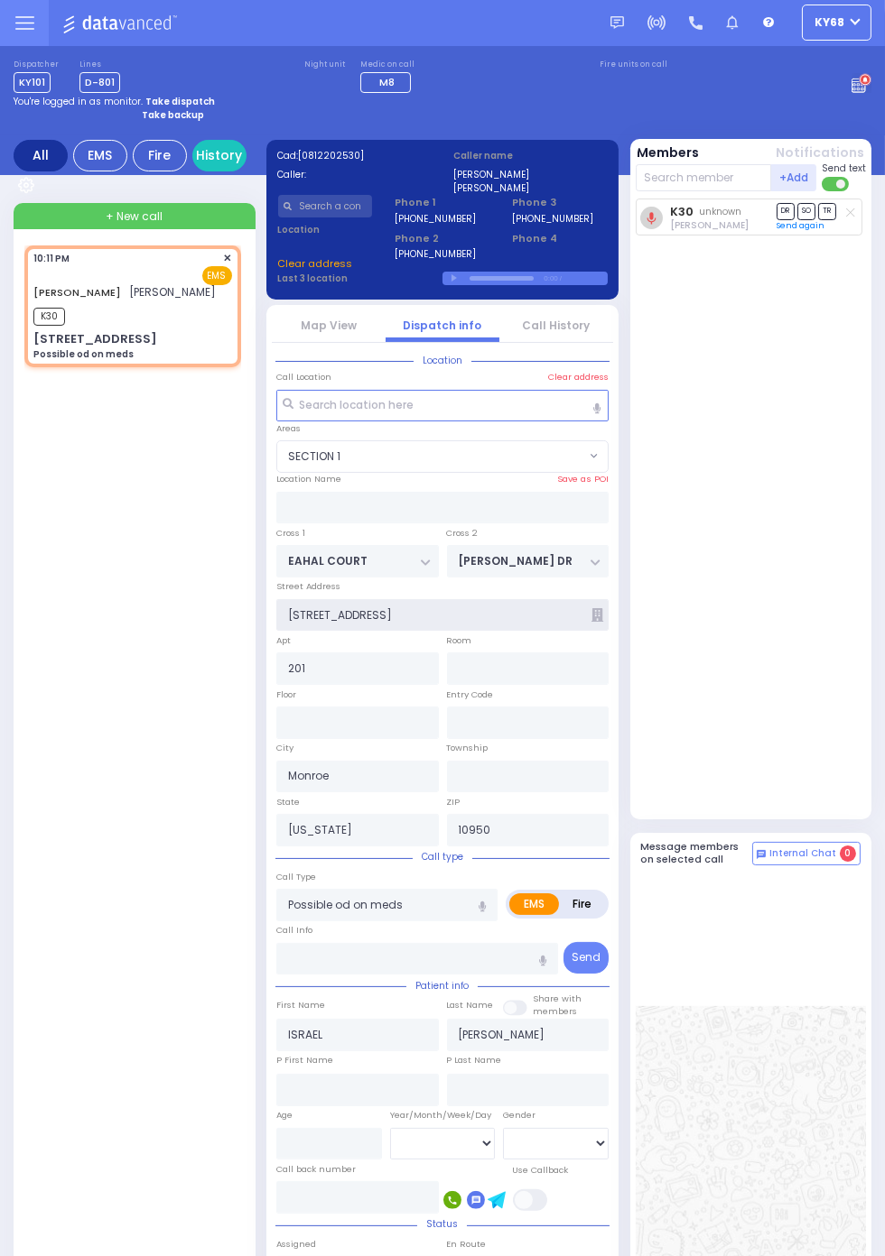
select select "SECTION 1"
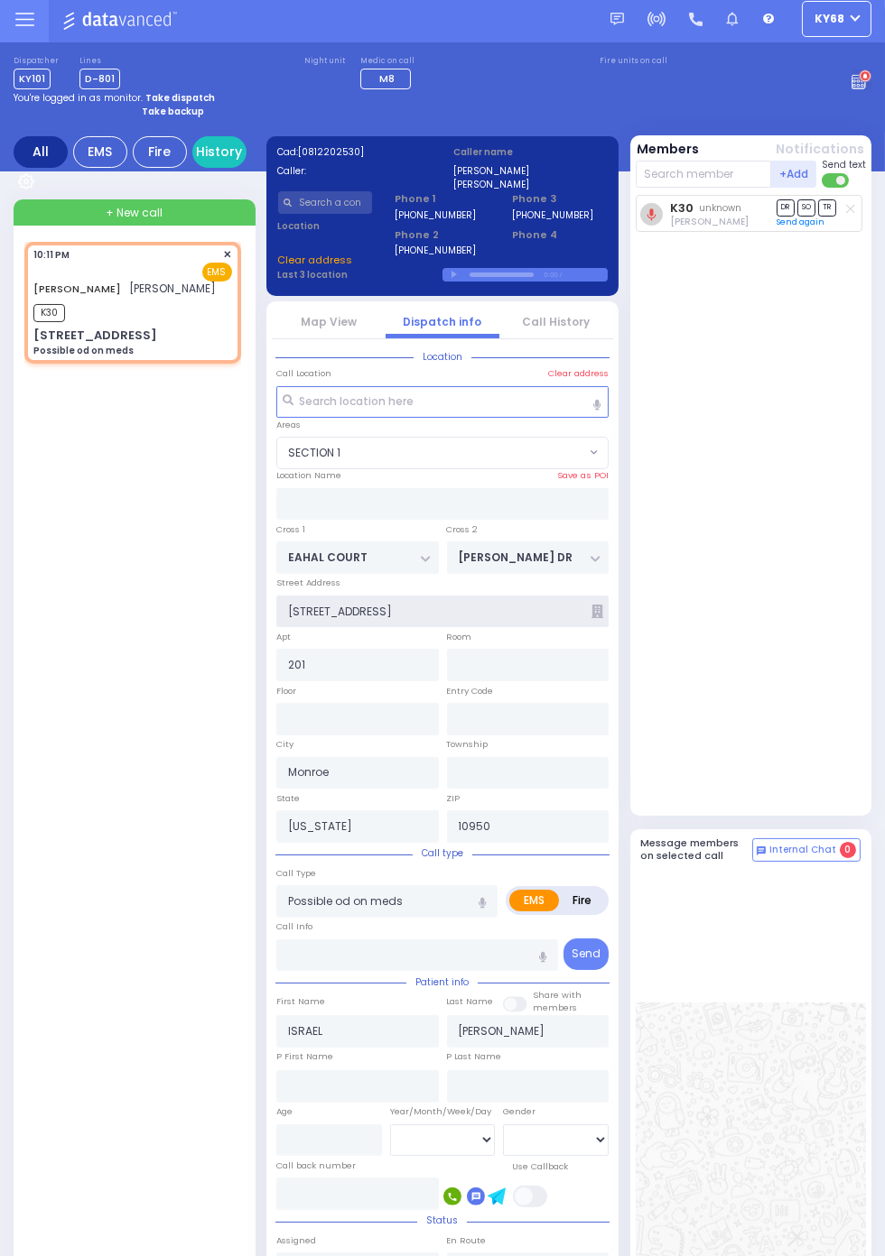
select select "SECTION 1"
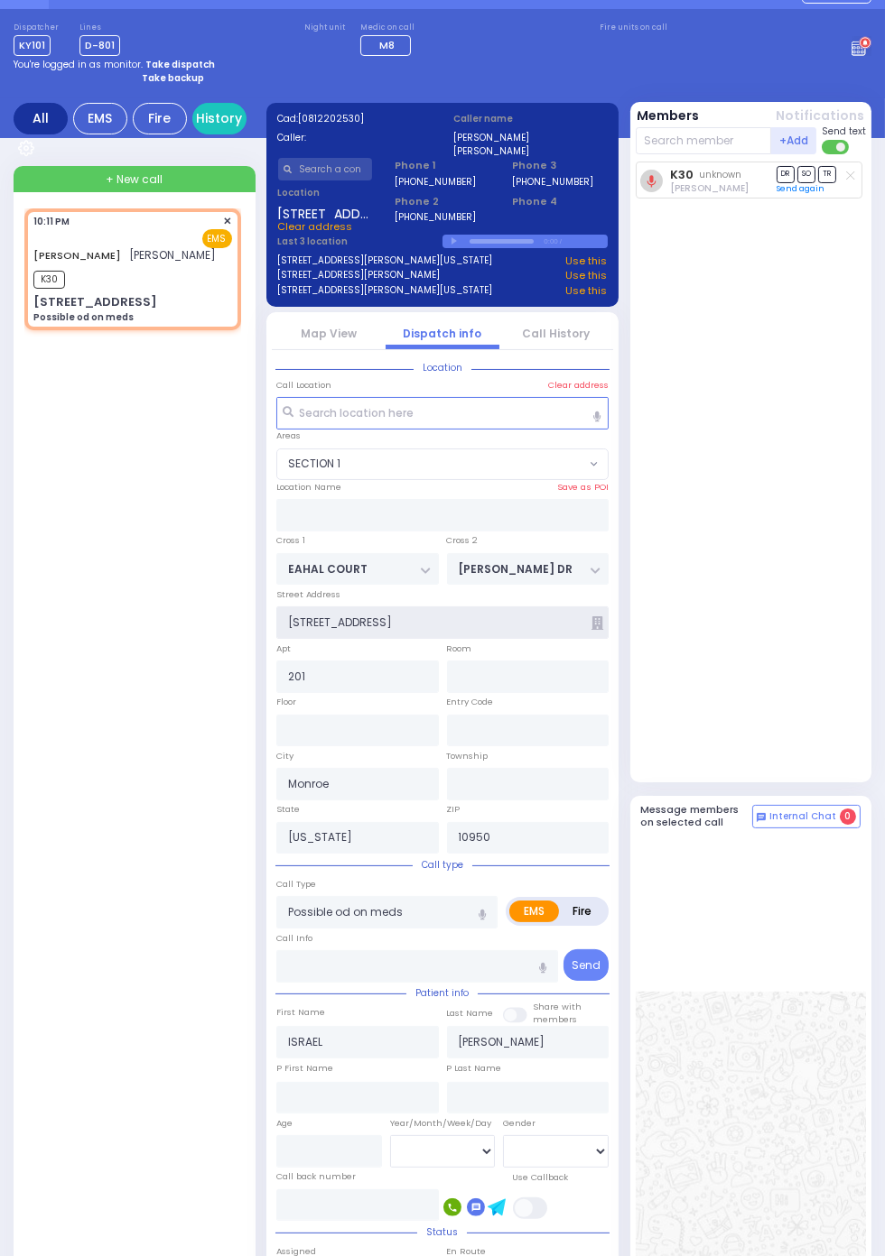
scroll to position [44, 0]
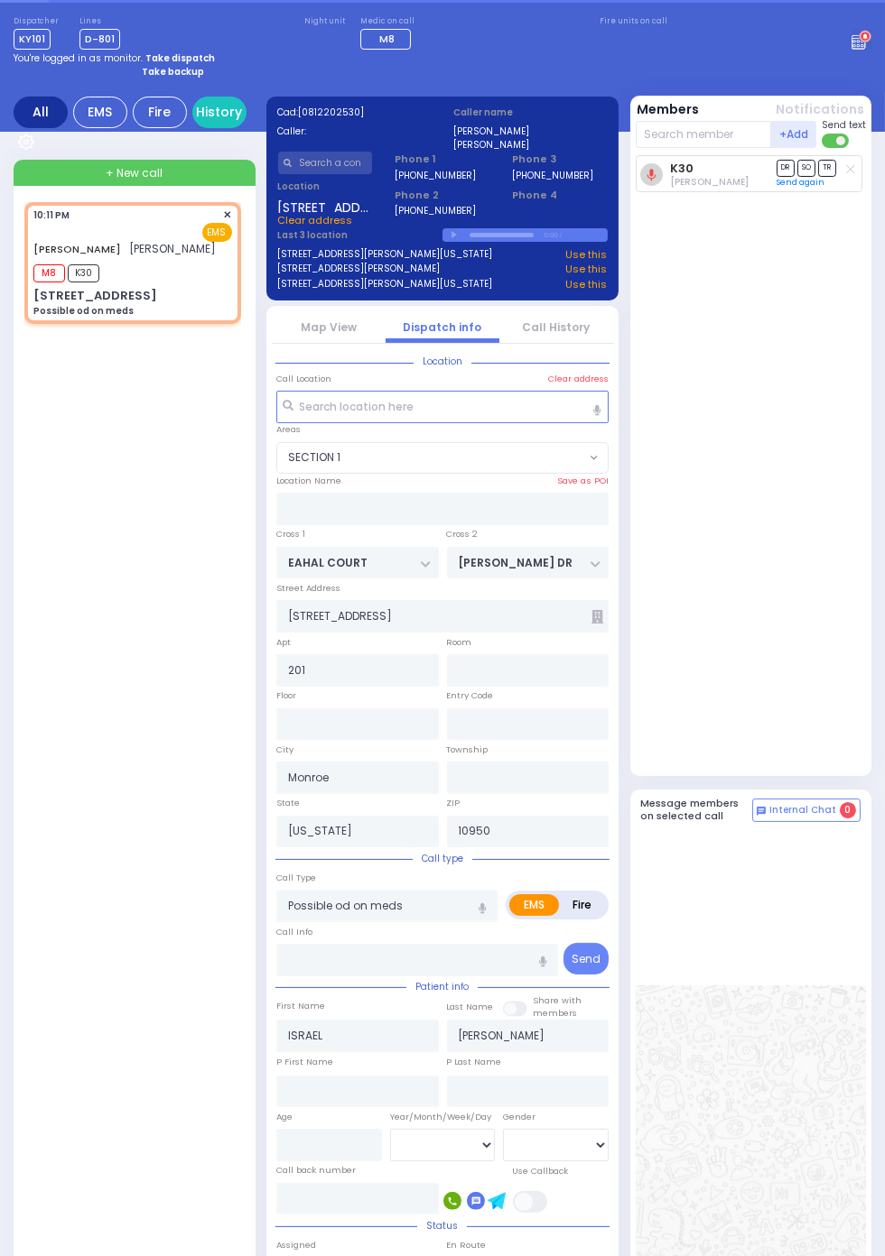
click at [595, 618] on icon at bounding box center [598, 617] width 12 height 14
select select
radio input "true"
select select
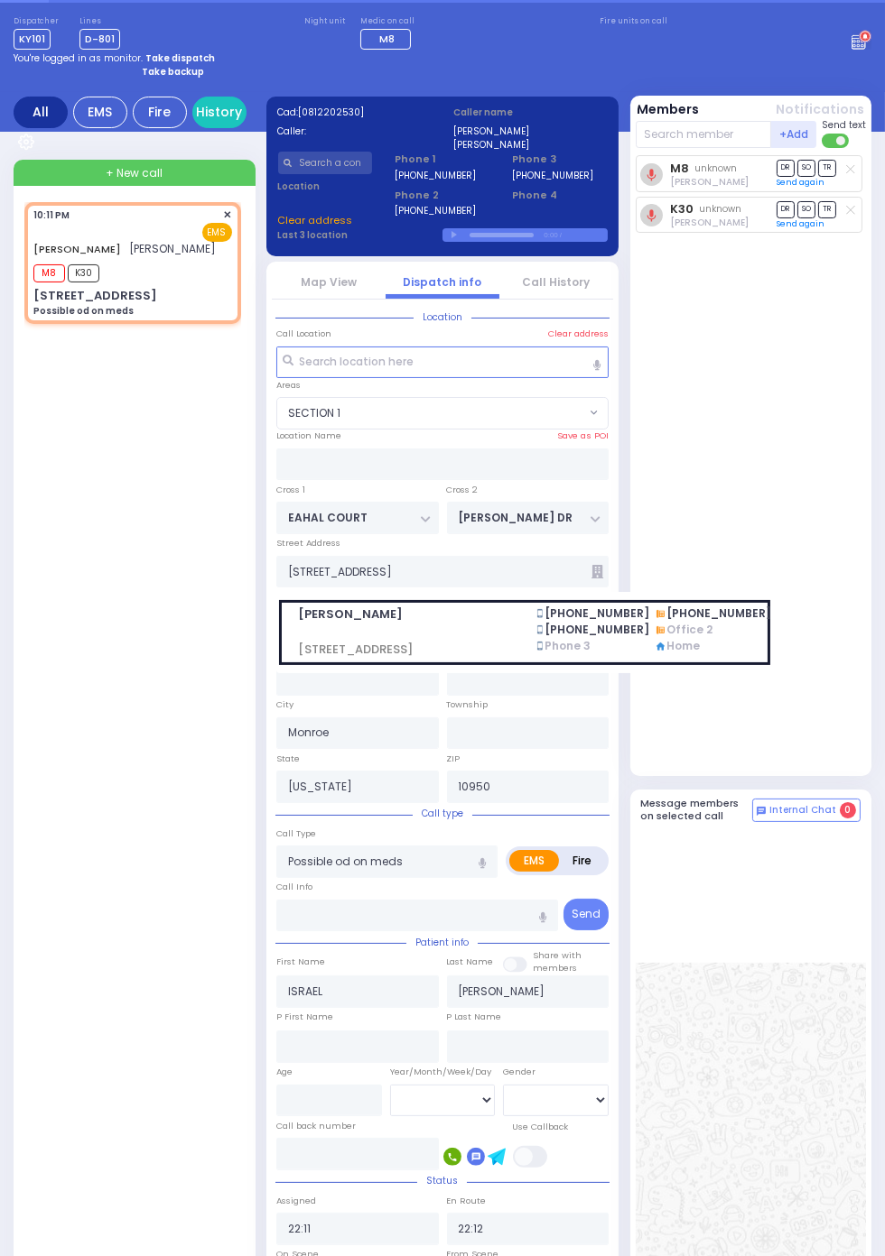
type input "3 GARFIELD RD"
select select "SECTION 1"
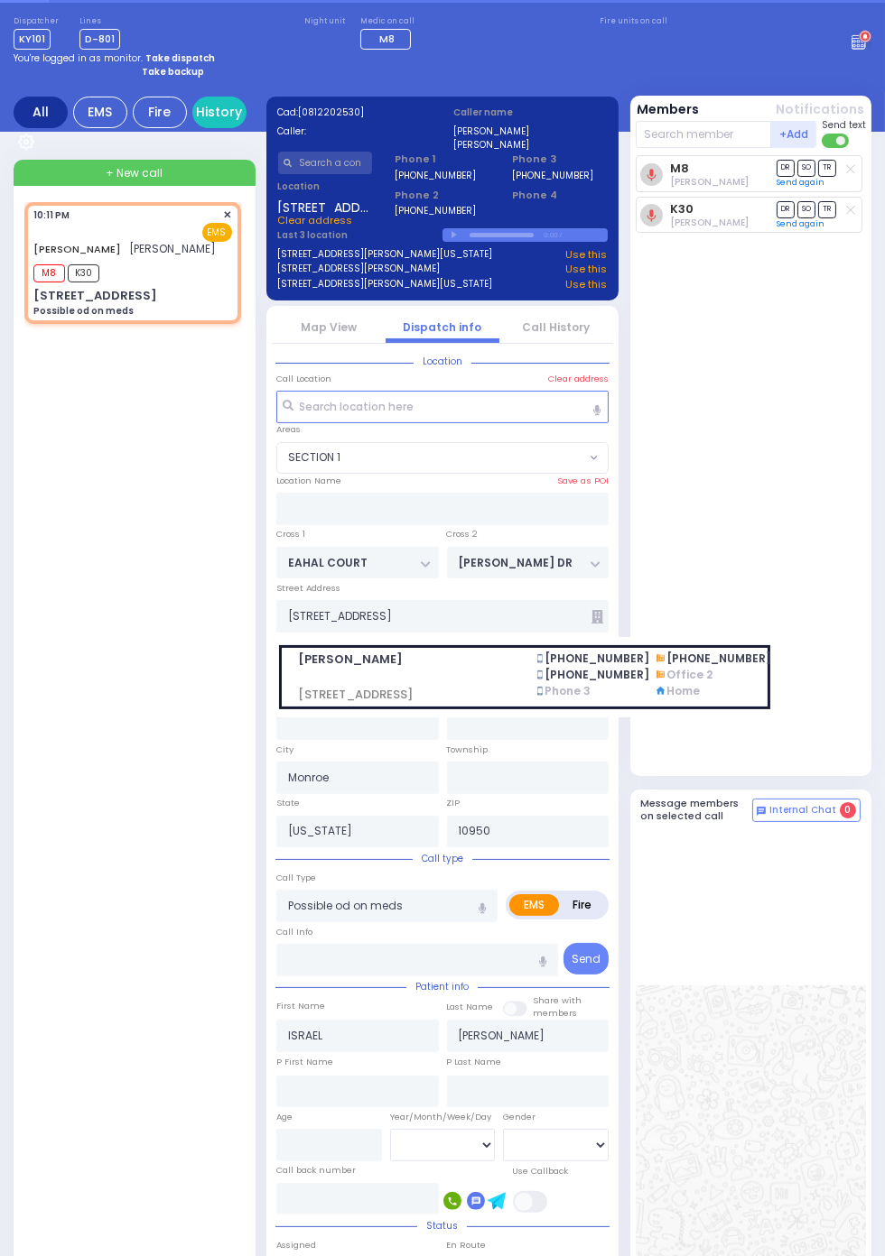
click at [765, 1025] on div at bounding box center [753, 931] width 224 height 190
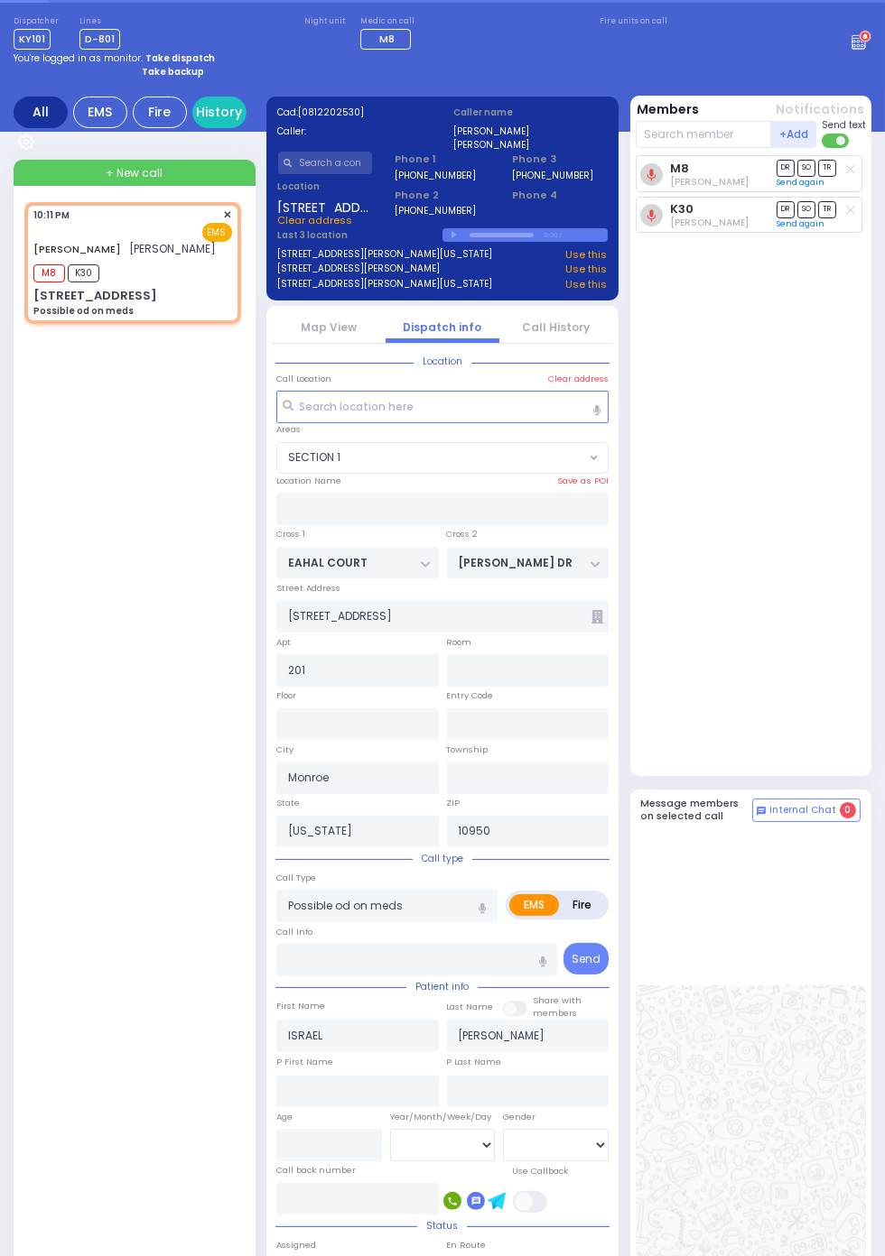
scroll to position [0, 0]
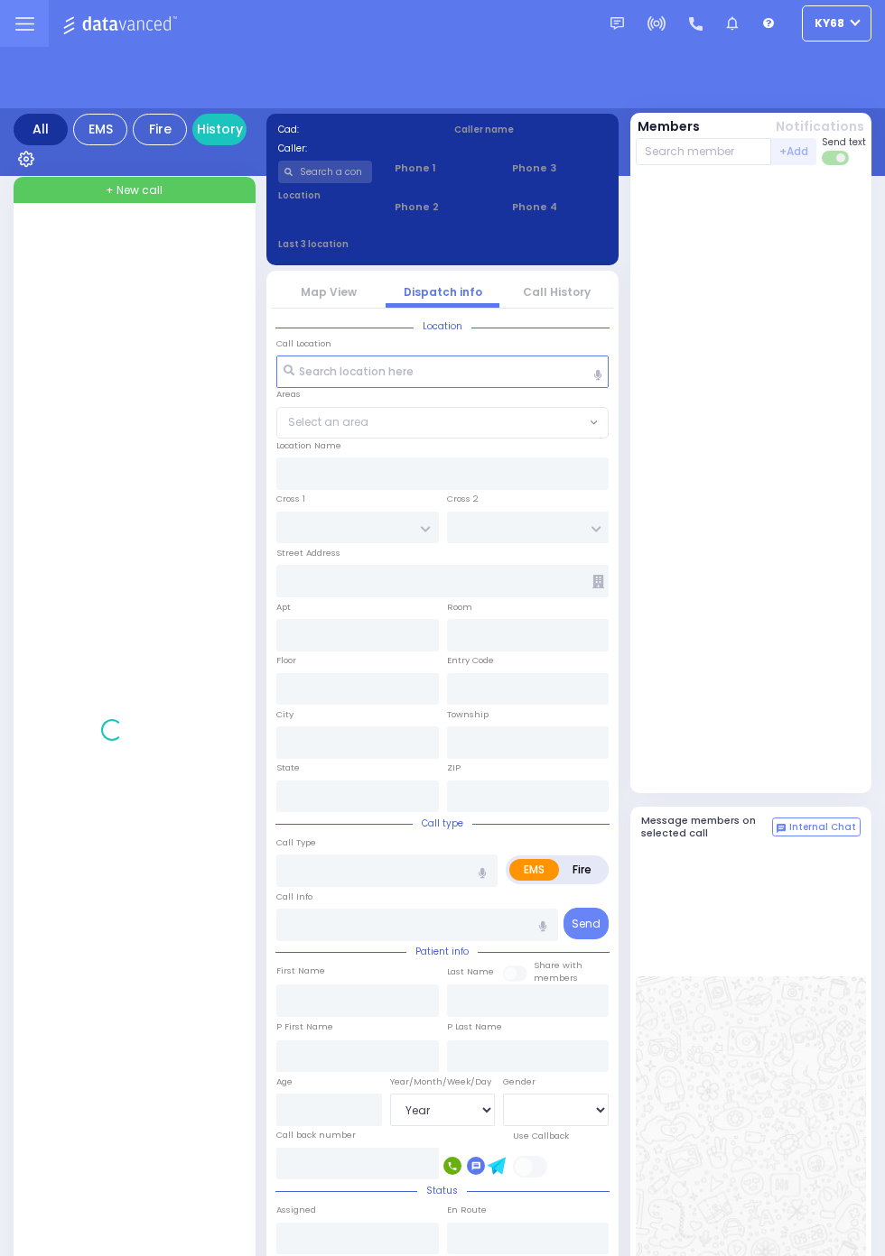
select select "Year"
